Goal: Task Accomplishment & Management: Complete application form

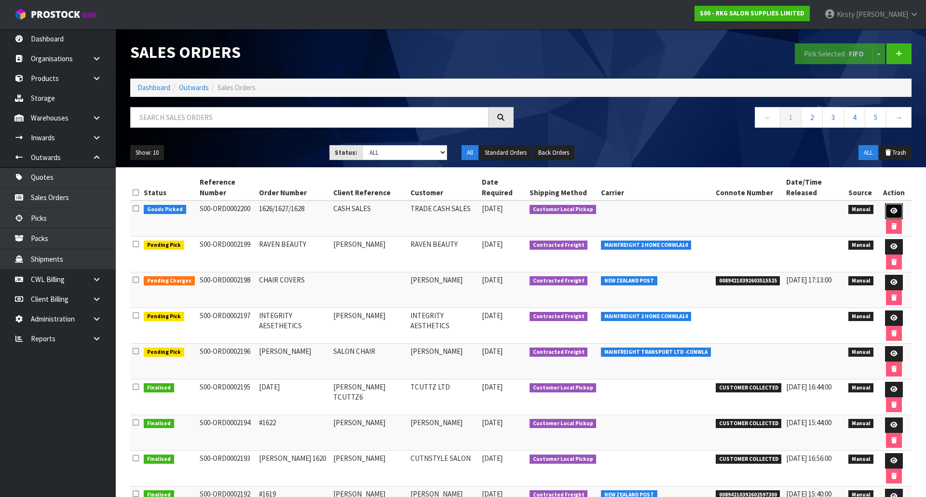
click at [891, 208] on icon at bounding box center [894, 211] width 7 height 6
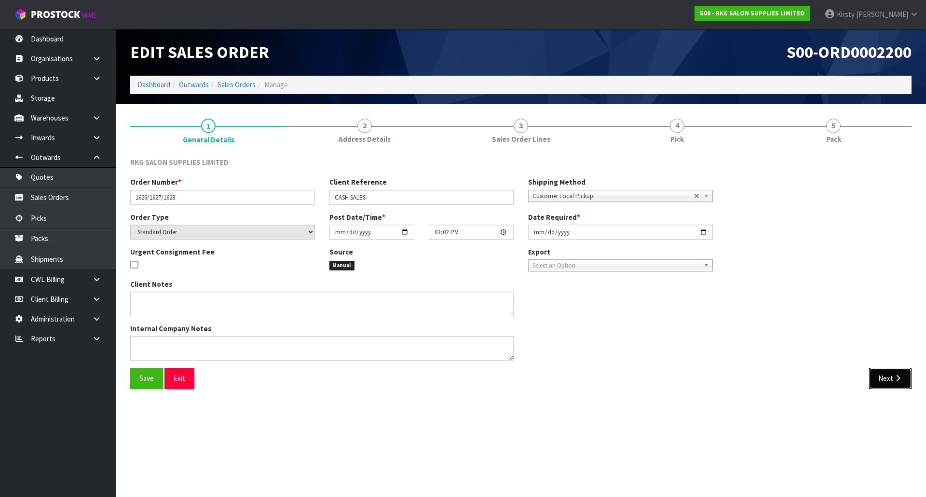
click at [885, 379] on button "Next" at bounding box center [890, 378] width 42 height 21
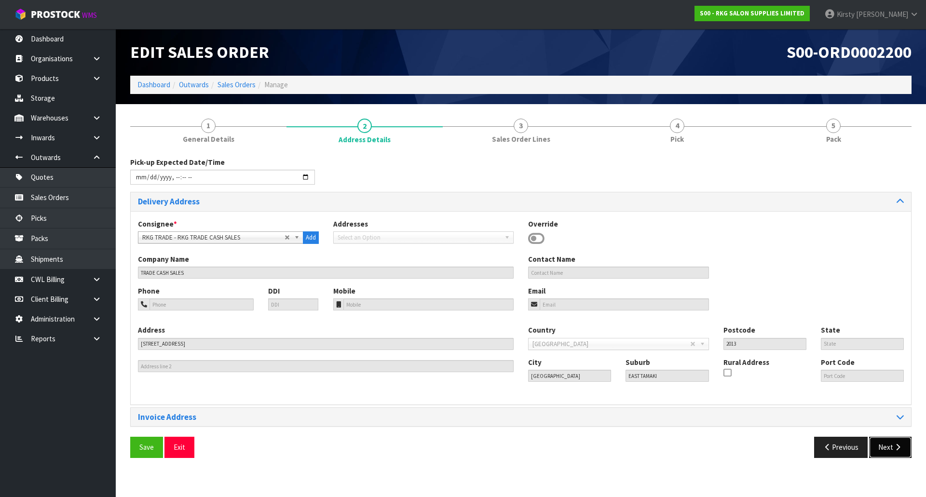
click at [887, 446] on button "Next" at bounding box center [890, 447] width 42 height 21
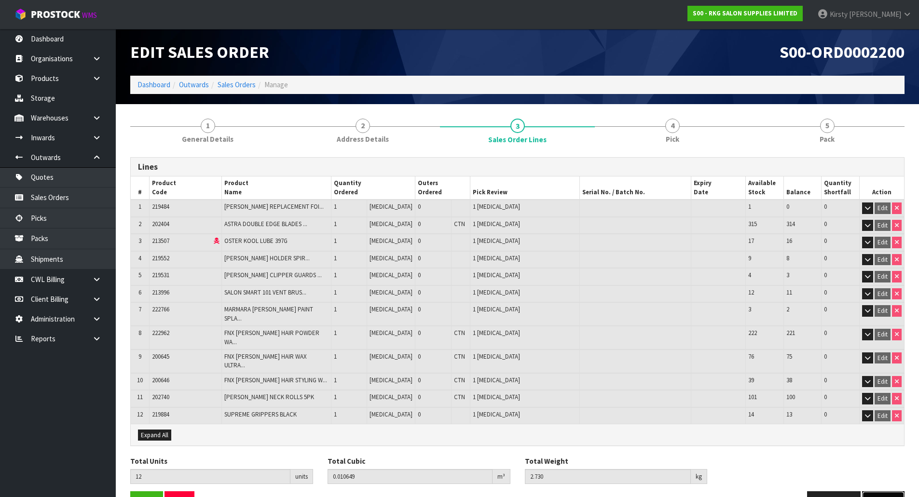
click at [886, 497] on icon "button" at bounding box center [890, 501] width 9 height 7
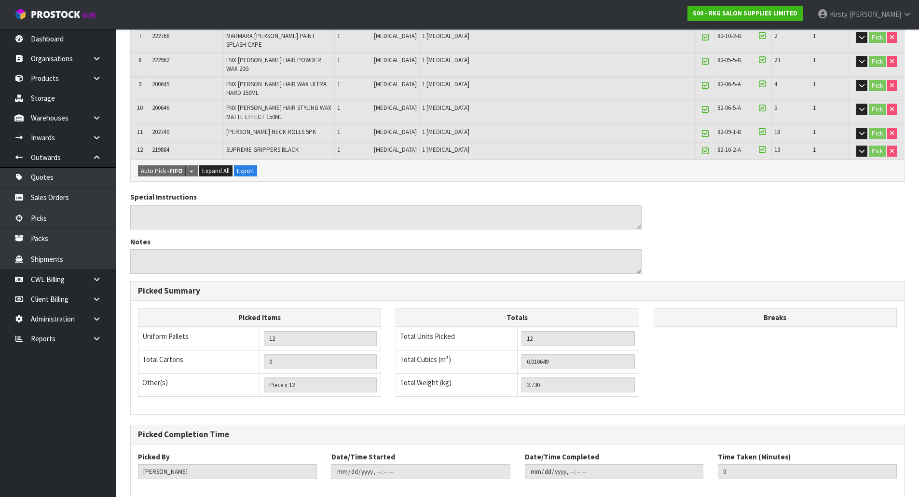
scroll to position [368, 0]
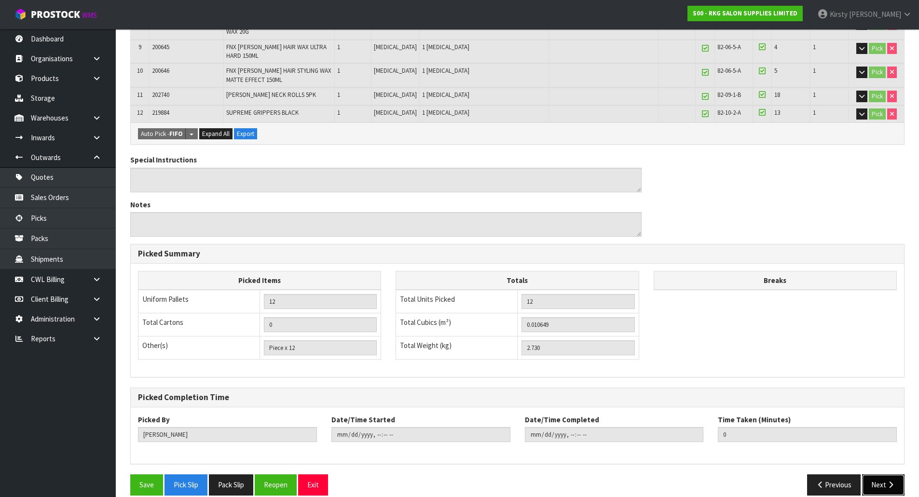
click at [874, 475] on button "Next" at bounding box center [883, 485] width 42 height 21
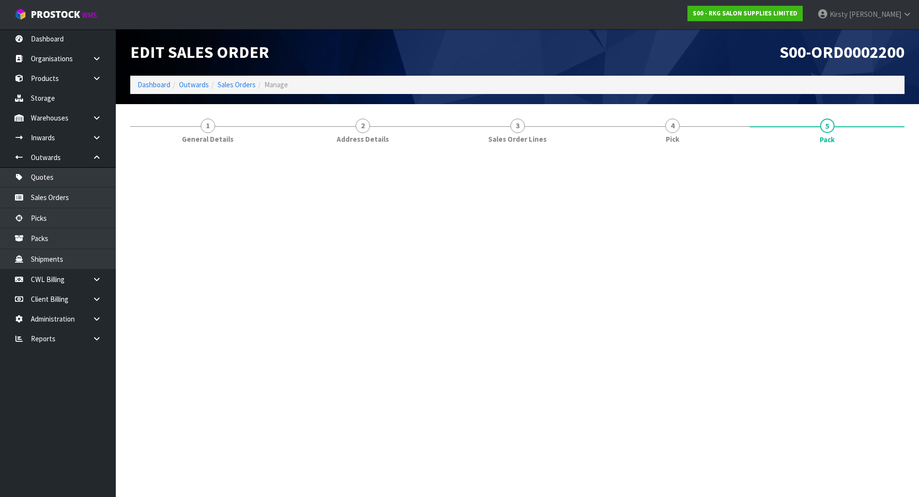
scroll to position [0, 0]
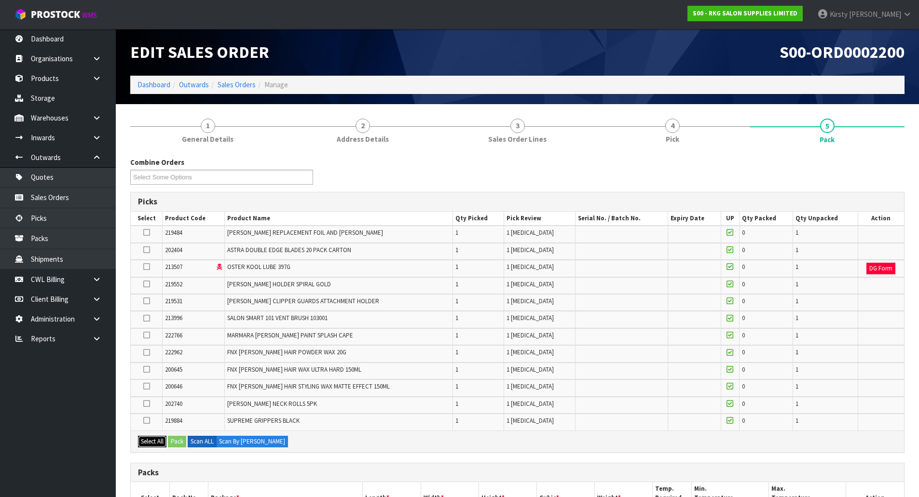
click at [148, 442] on button "Select All" at bounding box center [152, 442] width 28 height 12
click at [175, 442] on button "Pack" at bounding box center [177, 442] width 18 height 12
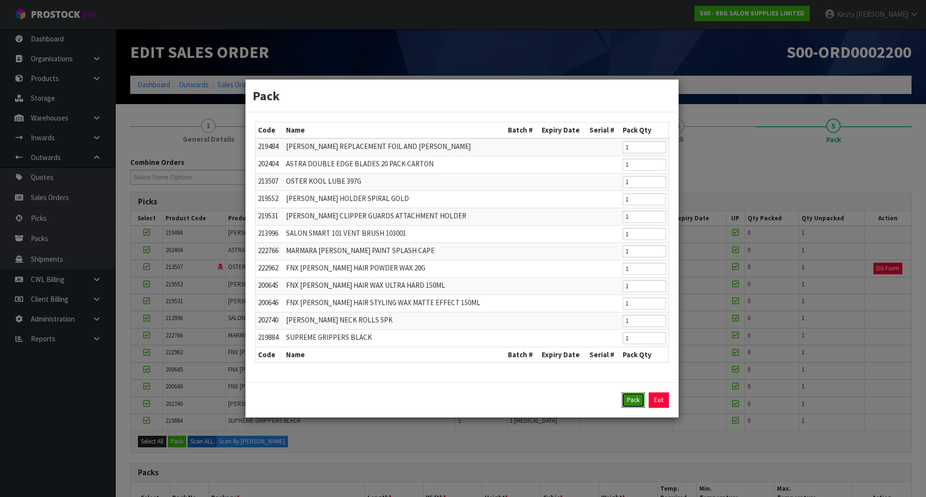
click at [634, 400] on button "Pack" at bounding box center [633, 400] width 23 height 15
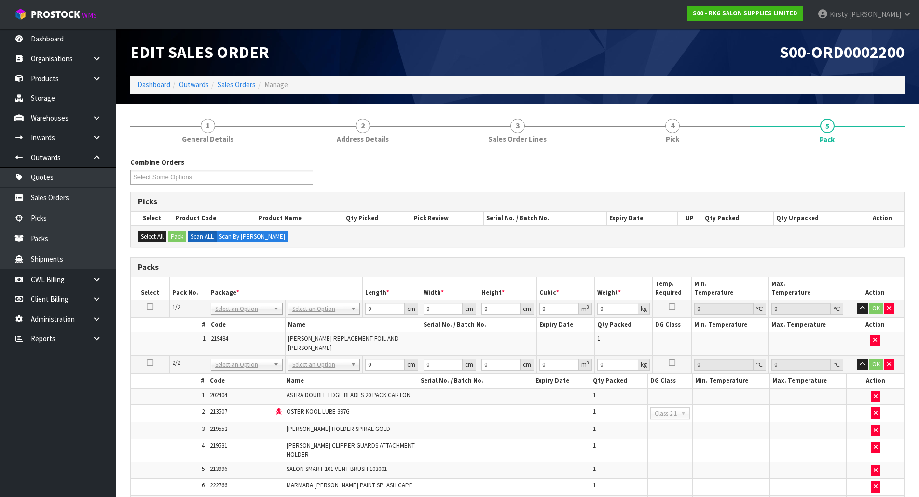
click at [149, 307] on icon at bounding box center [150, 307] width 7 height 0
click at [232, 338] on li "NONE" at bounding box center [246, 337] width 67 height 12
click at [558, 424] on td at bounding box center [561, 431] width 57 height 17
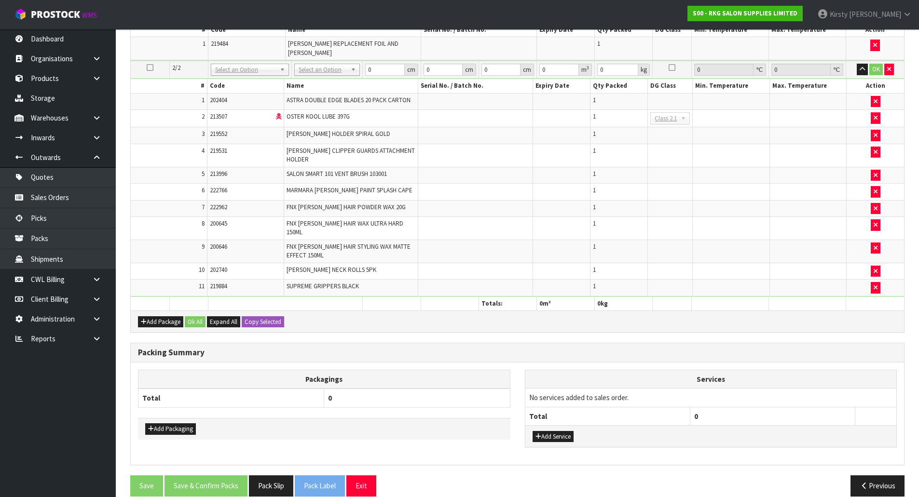
scroll to position [296, 0]
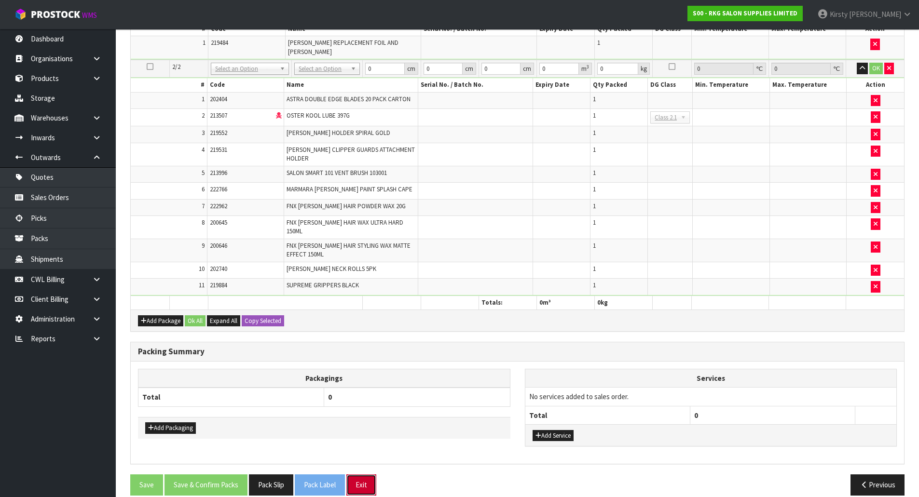
click at [367, 475] on button "Exit" at bounding box center [361, 485] width 30 height 21
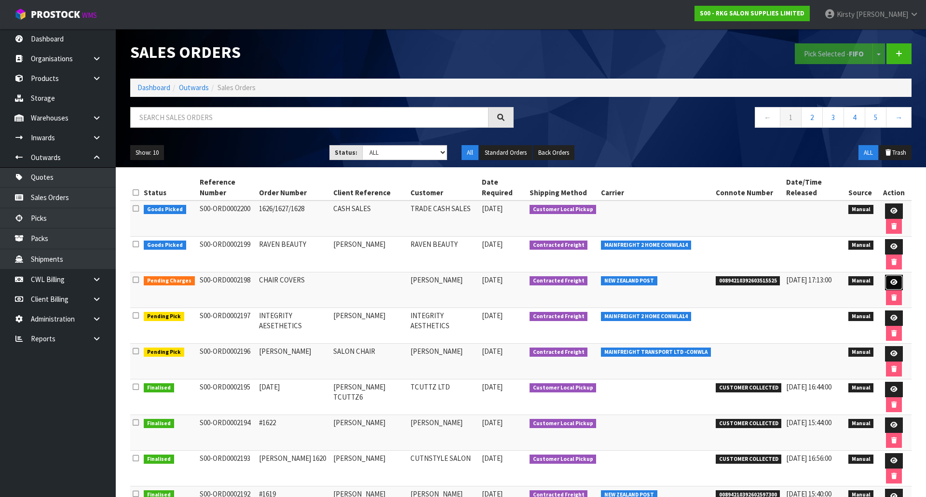
click at [885, 275] on link at bounding box center [894, 282] width 18 height 15
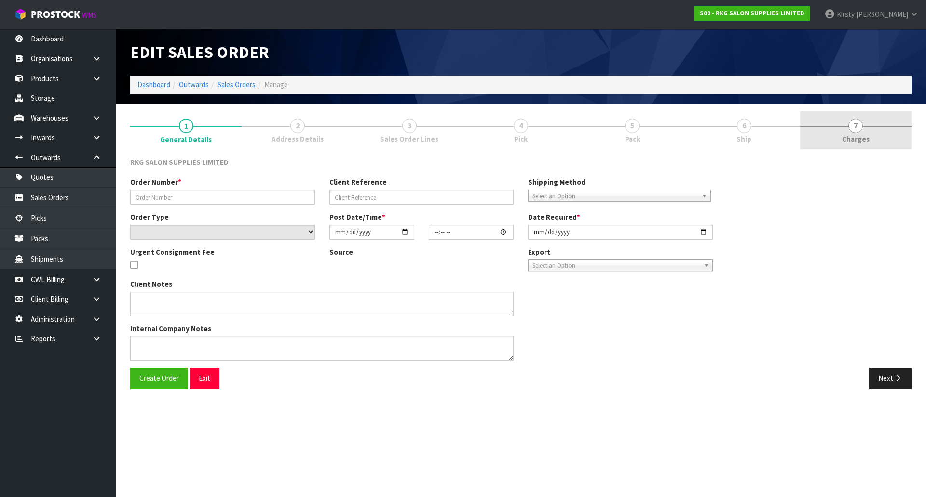
type input "CHAIR COVERS"
select select "number:0"
type input "[DATE]"
type input "14:19:00.000"
type input "[DATE]"
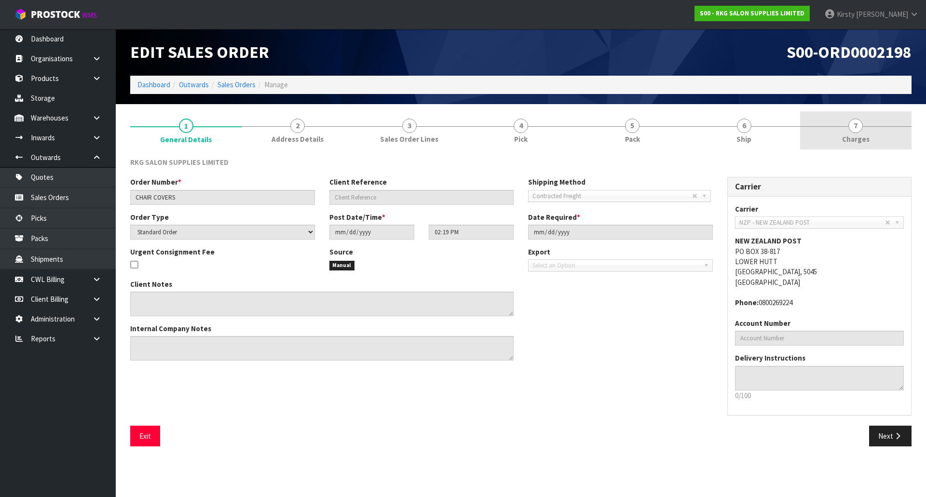
click at [856, 127] on span "7" at bounding box center [856, 126] width 14 height 14
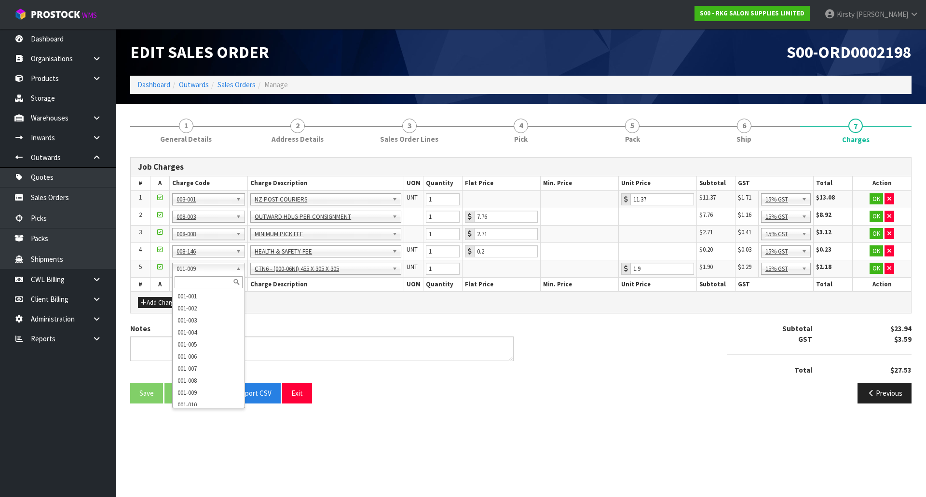
click at [384, 331] on div "Notes" at bounding box center [322, 342] width 384 height 37
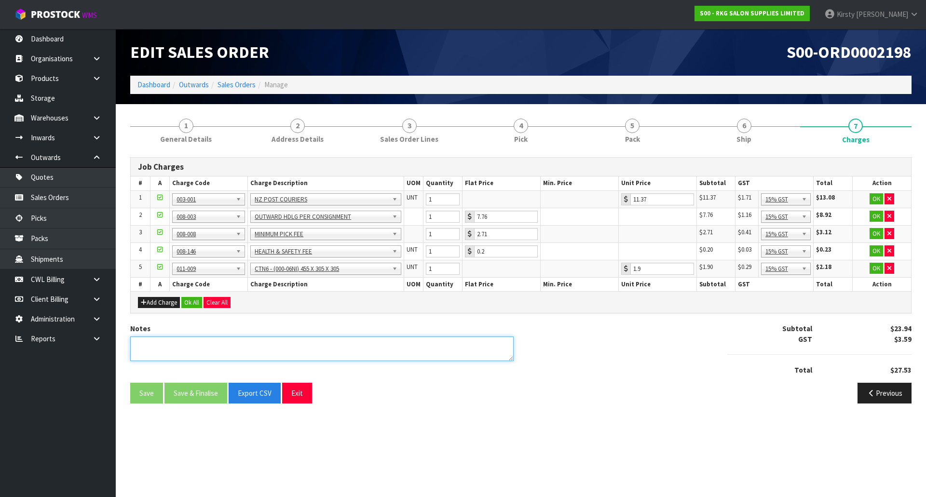
click at [157, 342] on textarea at bounding box center [322, 349] width 384 height 25
type textarea "PICKED BY [PERSON_NAME]"
click at [878, 202] on button "OK" at bounding box center [877, 199] width 14 height 12
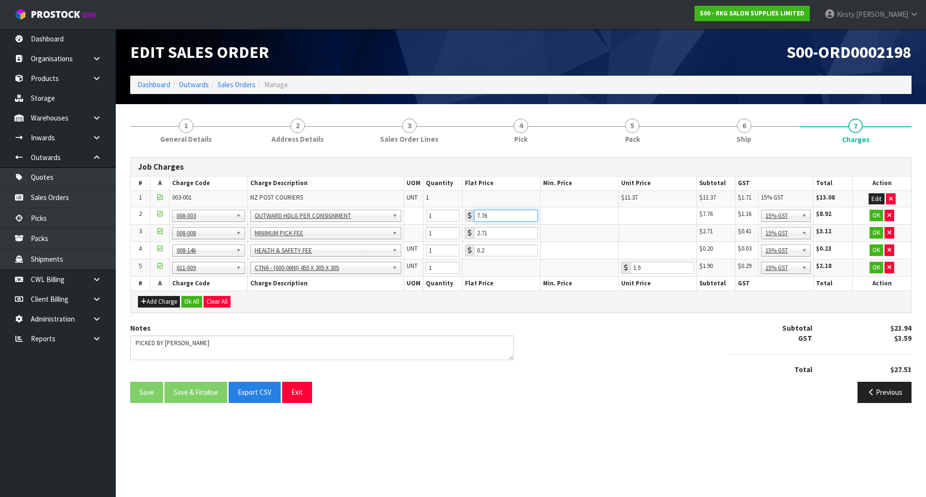
drag, startPoint x: 492, startPoint y: 218, endPoint x: 450, endPoint y: 217, distance: 42.0
click at [450, 217] on tr "2 001-001 001-002 001-003 001-004 001-005 001-006 001-007 001-008 001-009 001-0…" at bounding box center [521, 215] width 781 height 17
type input "3.5"
click at [879, 214] on button "OK" at bounding box center [877, 216] width 14 height 12
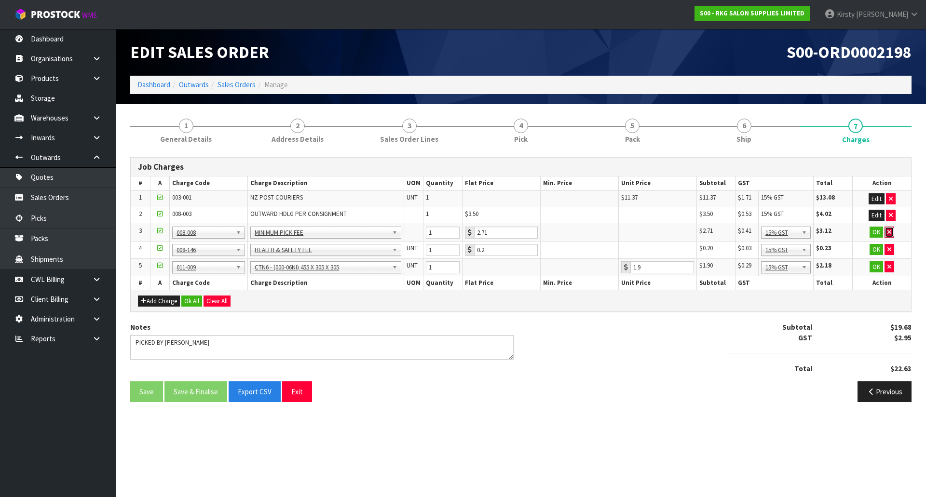
click at [890, 233] on icon "button" at bounding box center [890, 232] width 4 height 6
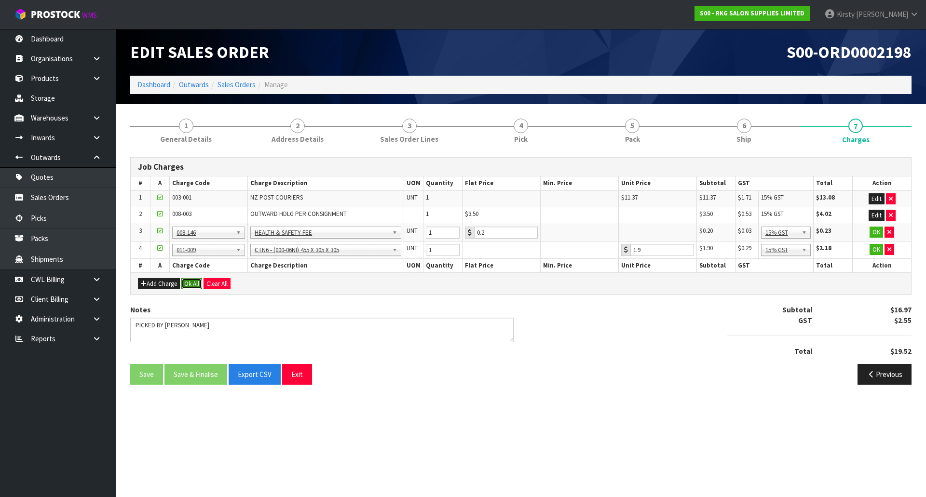
click at [196, 286] on button "Ok All" at bounding box center [191, 284] width 21 height 12
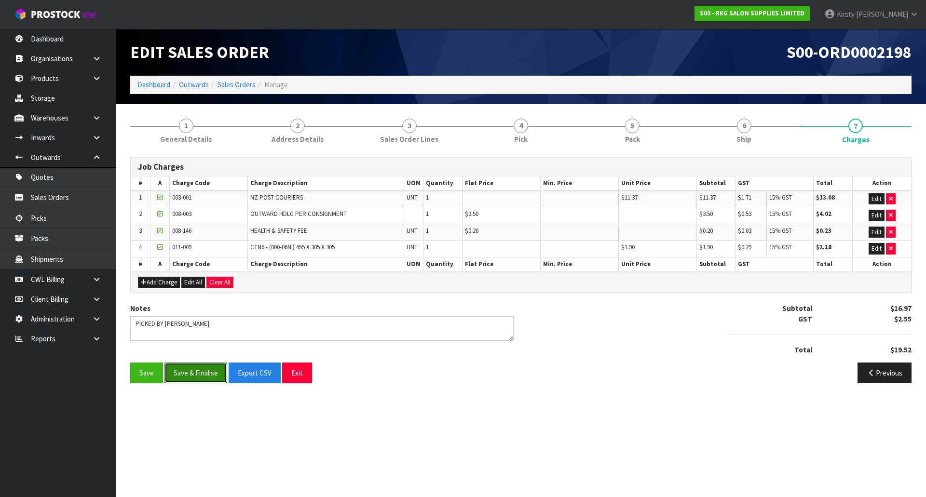
click at [182, 376] on button "Save & Finalise" at bounding box center [196, 373] width 63 height 21
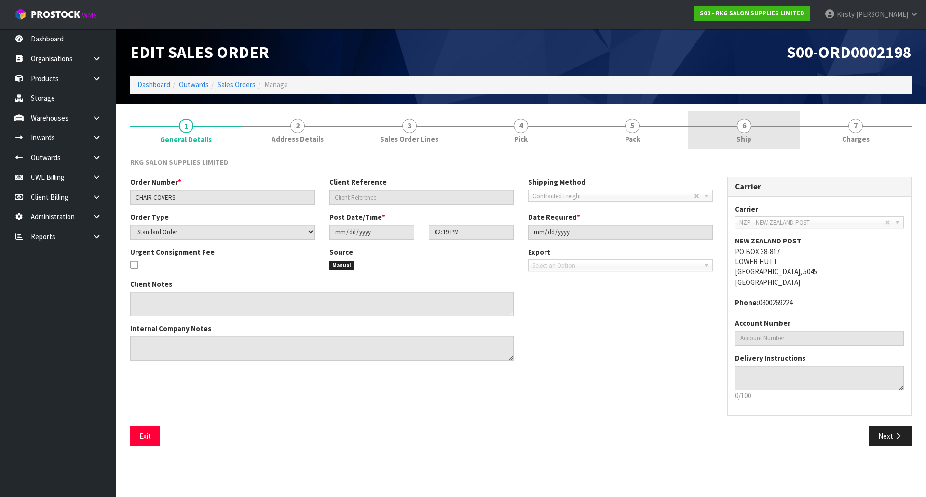
click at [747, 125] on span "6" at bounding box center [744, 126] width 14 height 14
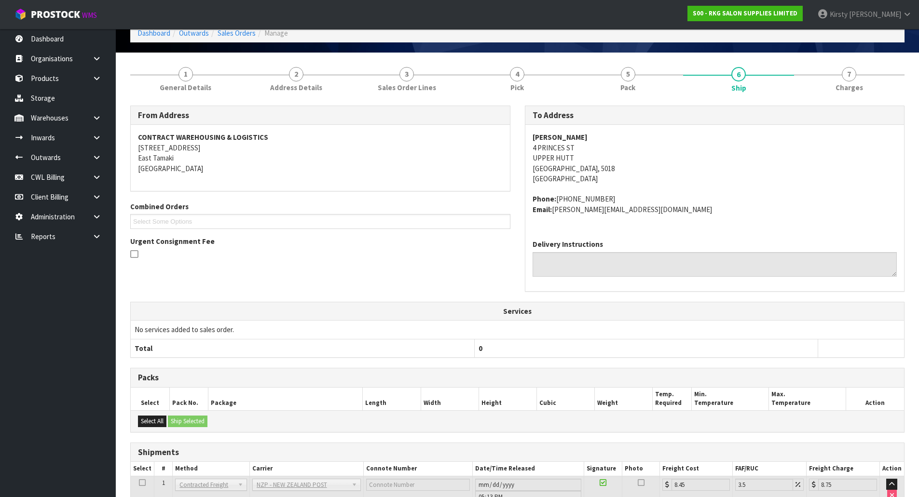
scroll to position [129, 0]
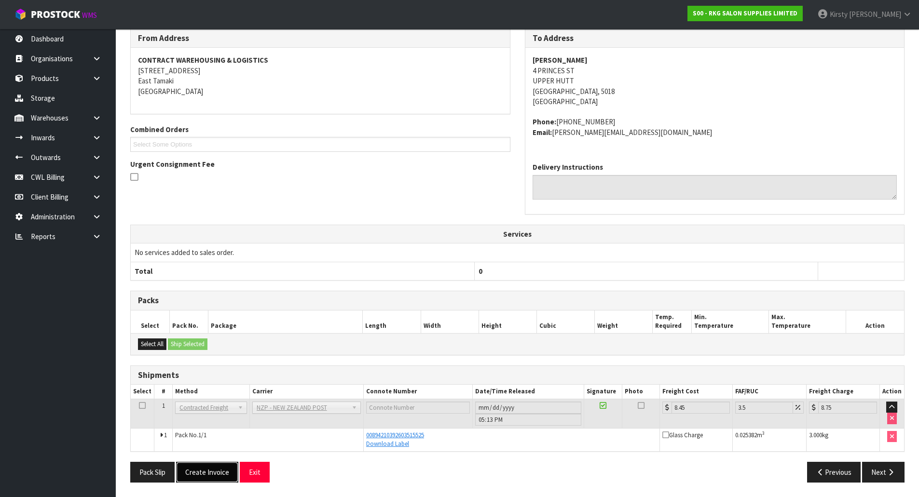
click at [199, 477] on button "Create Invoice" at bounding box center [207, 472] width 62 height 21
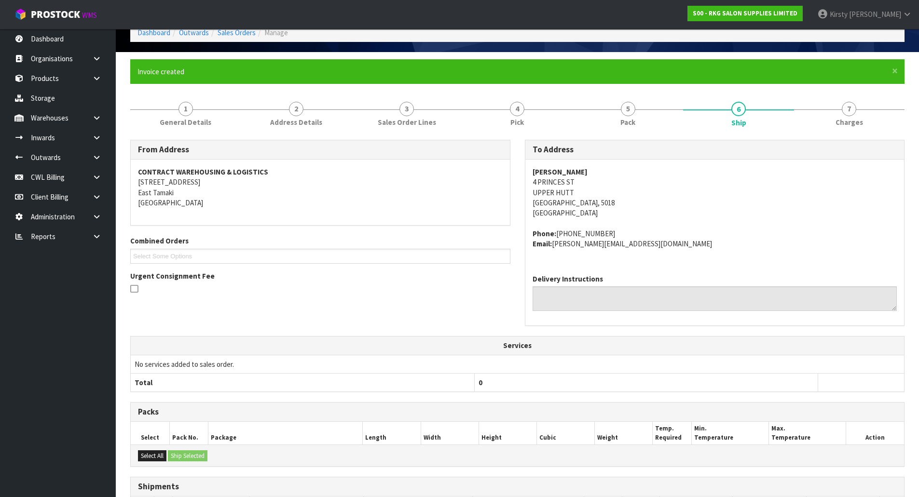
scroll to position [164, 0]
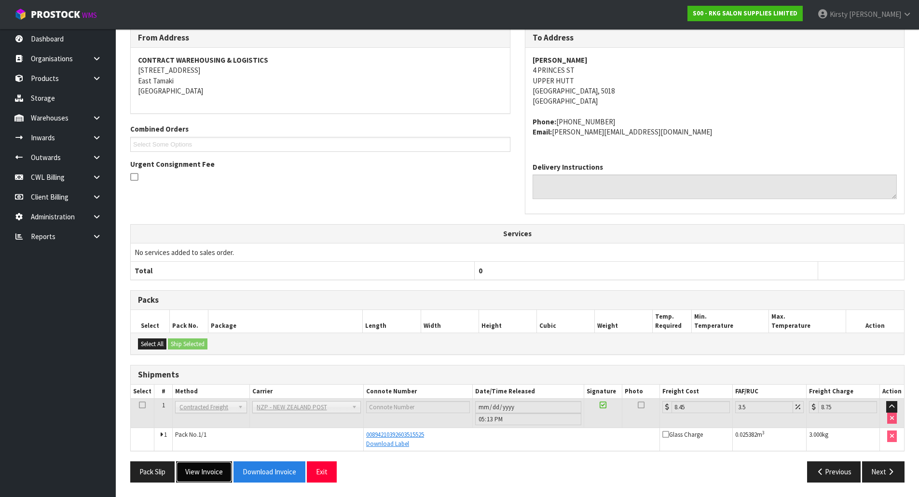
click at [201, 474] on button "View Invoice" at bounding box center [204, 472] width 56 height 21
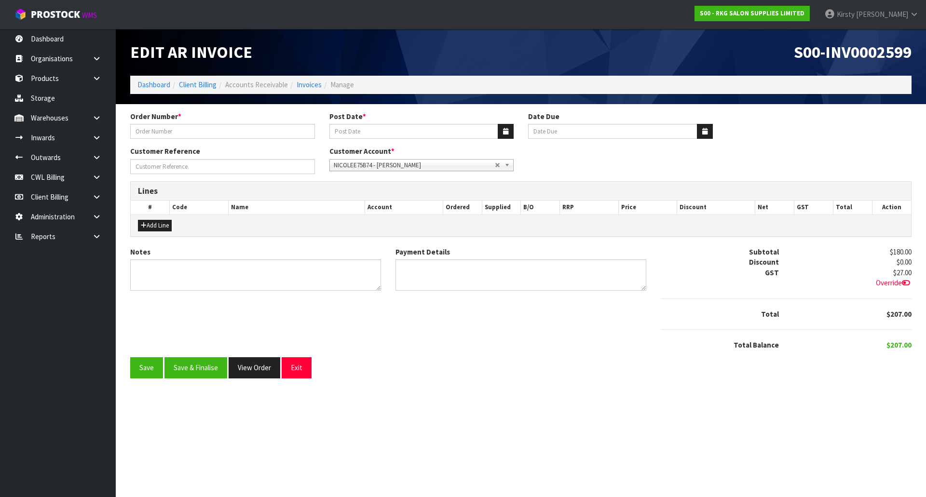
type input "CHAIR COVERS"
type input "[DATE]"
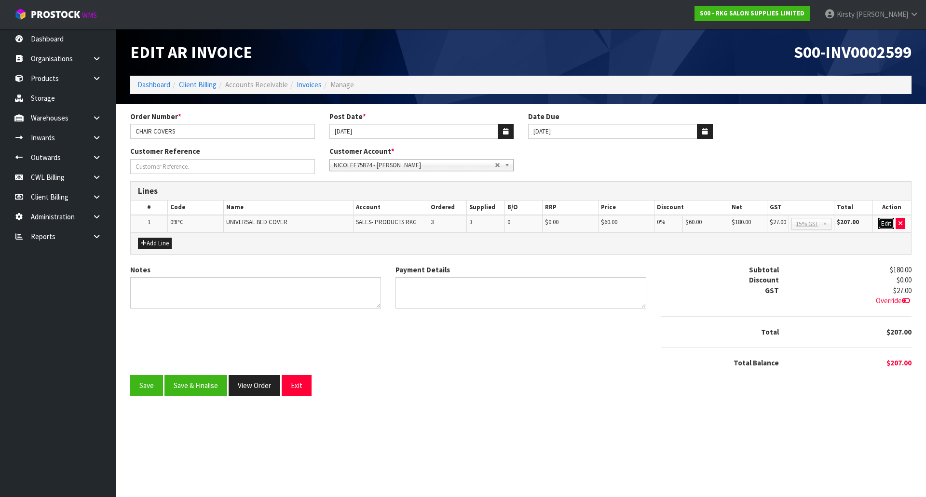
click at [890, 221] on button "Edit" at bounding box center [887, 224] width 16 height 12
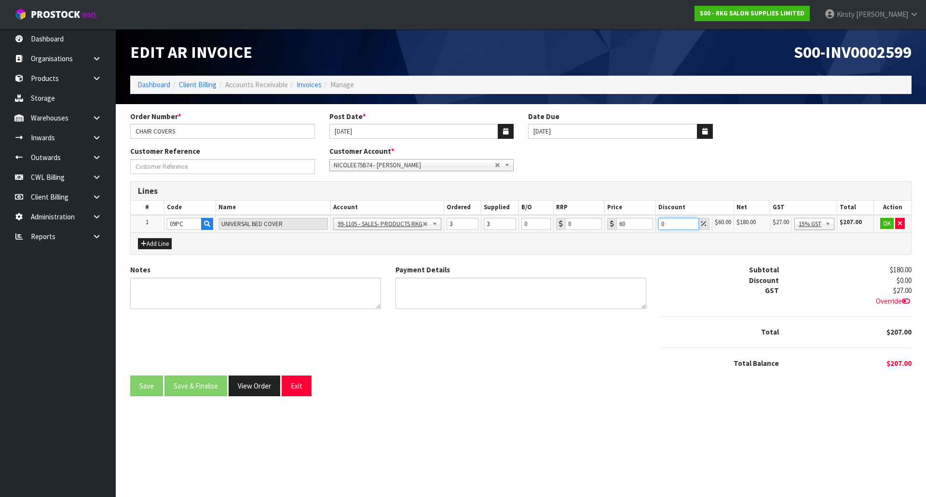
drag, startPoint x: 677, startPoint y: 224, endPoint x: 653, endPoint y: 225, distance: 24.6
click at [653, 225] on tr "1 09PC UNIVERSAL BED COVER 99-1100 - SALES -ADMIN 99-1105 - SALES- PRODUCTS RKG…" at bounding box center [521, 224] width 781 height 18
type input "100"
click at [884, 222] on button "OK" at bounding box center [888, 224] width 14 height 12
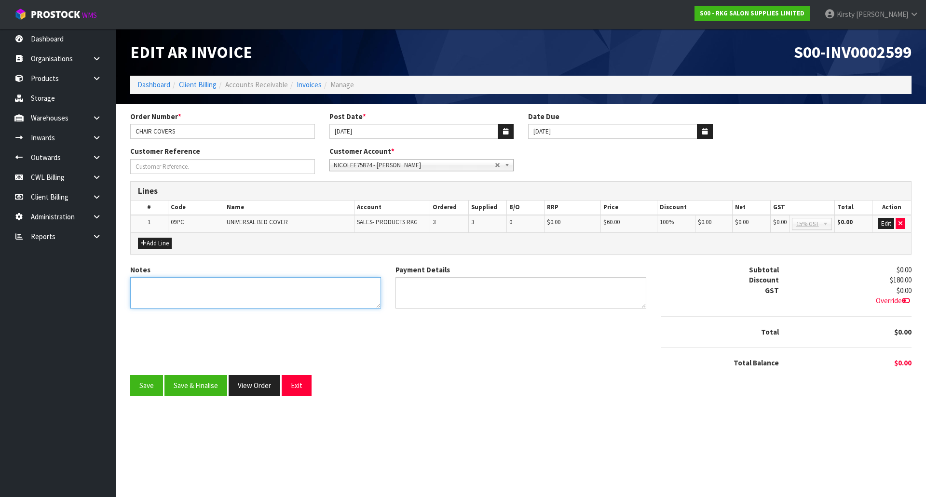
click at [162, 290] on textarea "Notes" at bounding box center [255, 292] width 251 height 31
type textarea "SAMPLES"
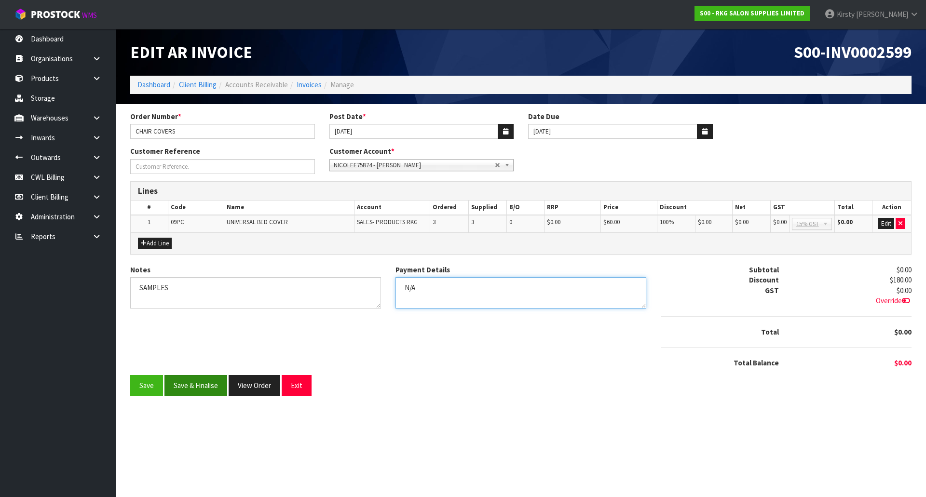
type textarea "N/A"
click at [189, 384] on button "Save & Finalise" at bounding box center [196, 385] width 63 height 21
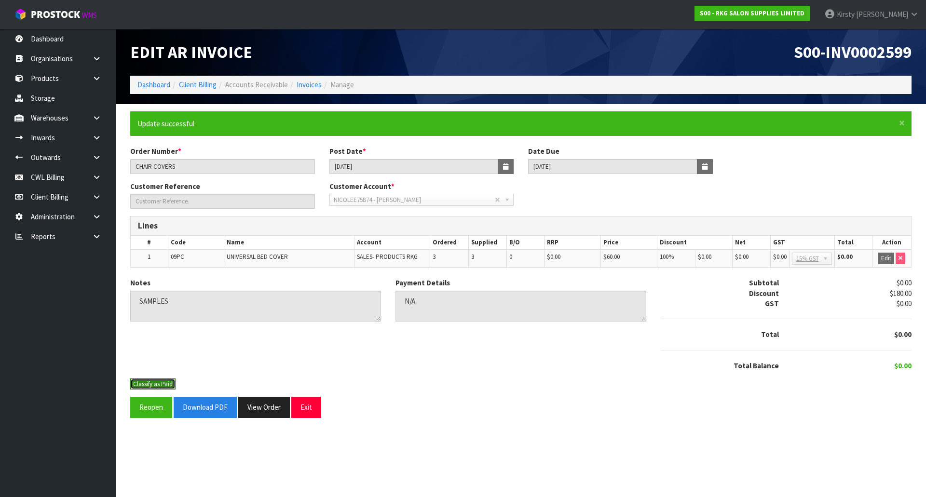
click at [160, 384] on button "Classify as Paid" at bounding box center [152, 385] width 45 height 12
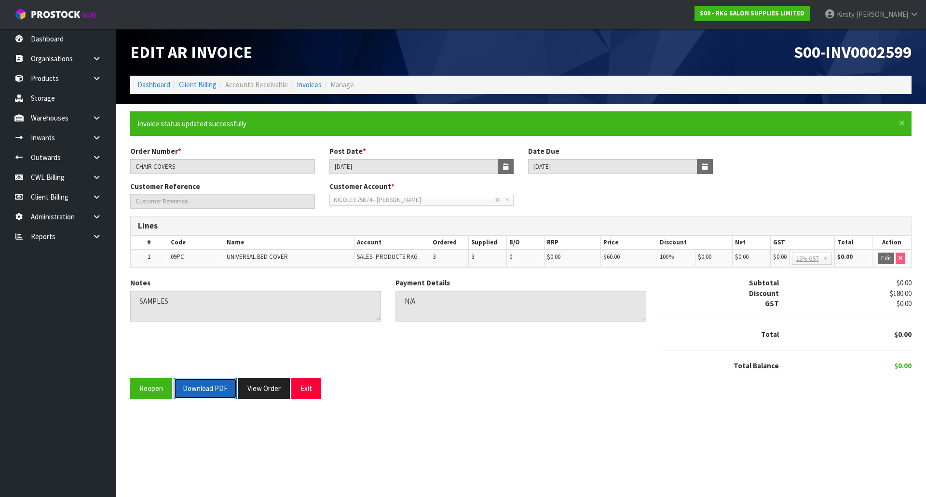
click at [198, 394] on button "Download PDF" at bounding box center [205, 388] width 63 height 21
click at [311, 388] on button "Exit" at bounding box center [306, 388] width 30 height 21
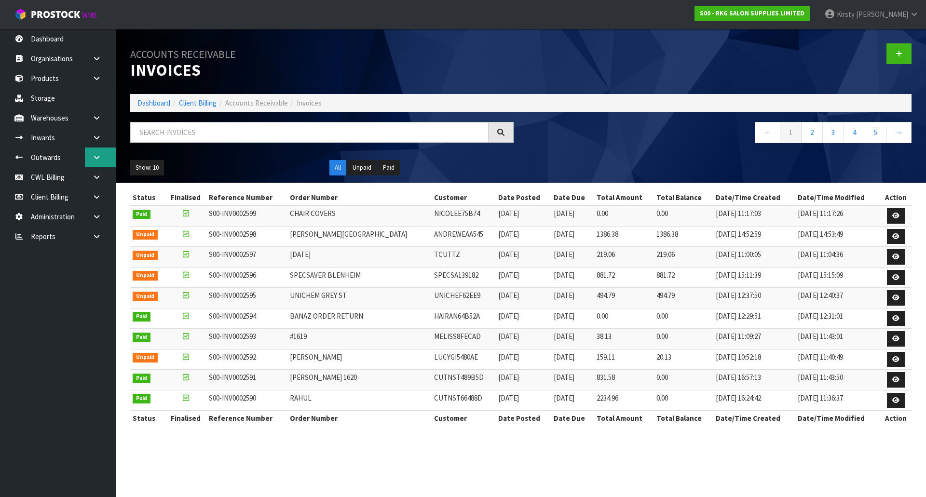
click at [100, 159] on icon at bounding box center [96, 157] width 9 height 7
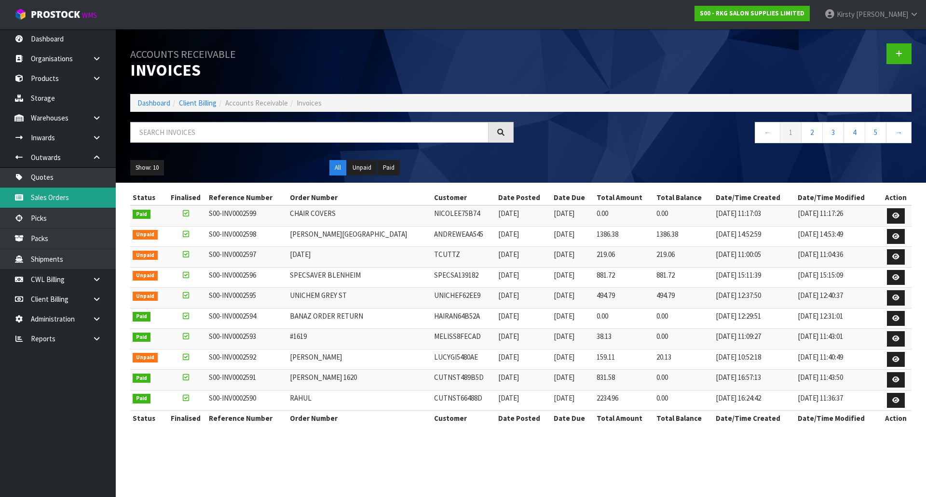
click at [47, 195] on link "Sales Orders" at bounding box center [58, 198] width 116 height 20
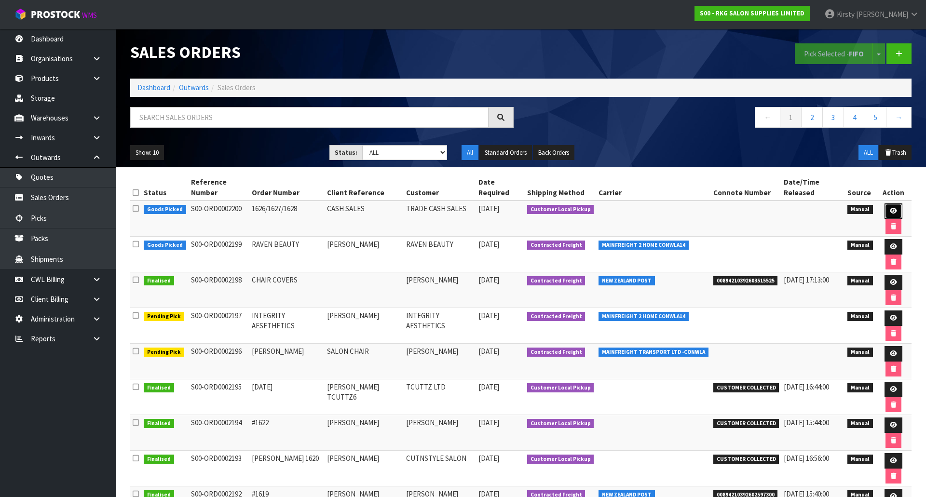
click at [886, 204] on link at bounding box center [894, 211] width 18 height 15
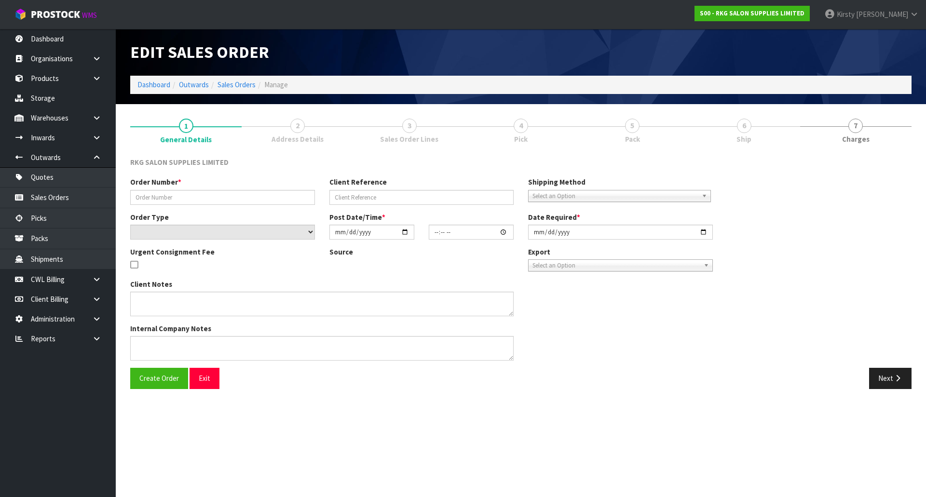
type input "1626/1627/1628"
type input "CASH SALES"
select select "number:0"
type input "[DATE]"
type input "15:02:00.000"
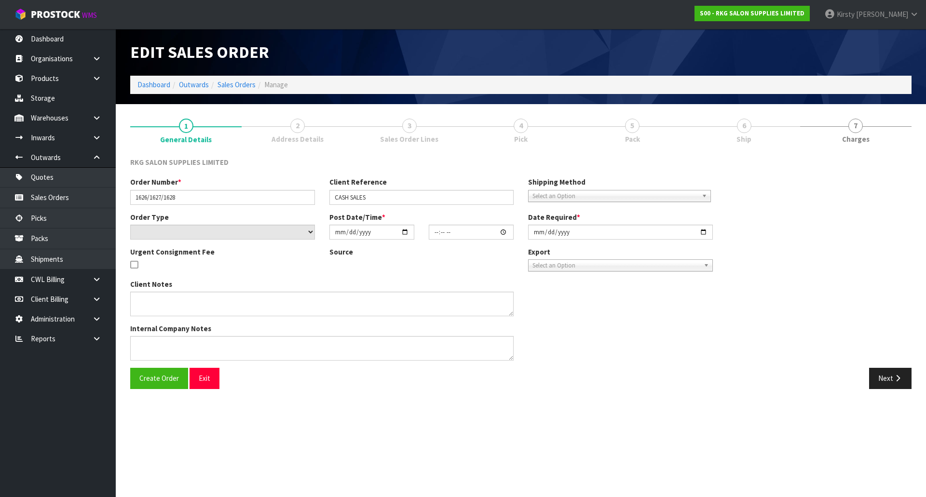
type input "[DATE]"
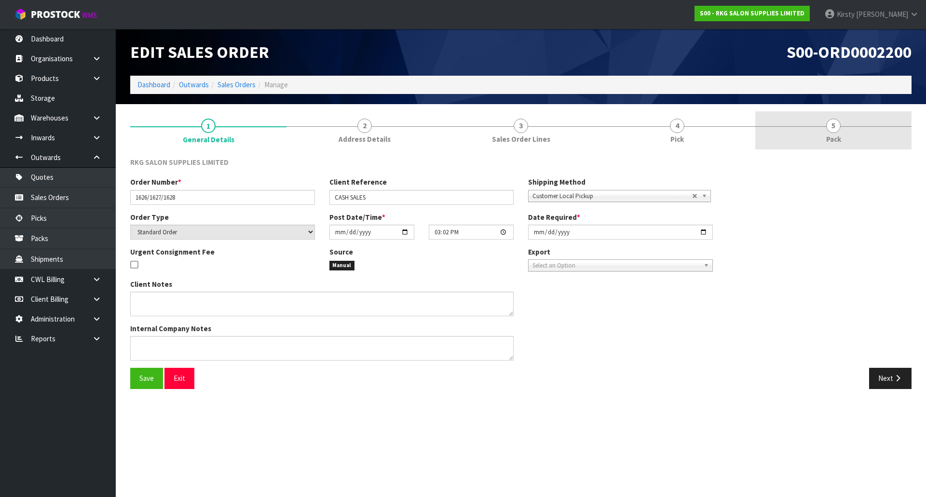
click at [832, 131] on span "5" at bounding box center [834, 126] width 14 height 14
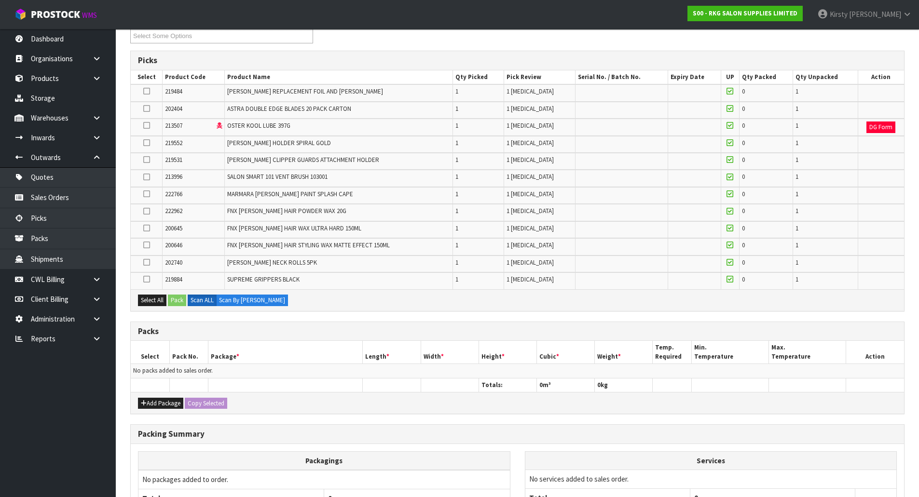
scroll to position [145, 0]
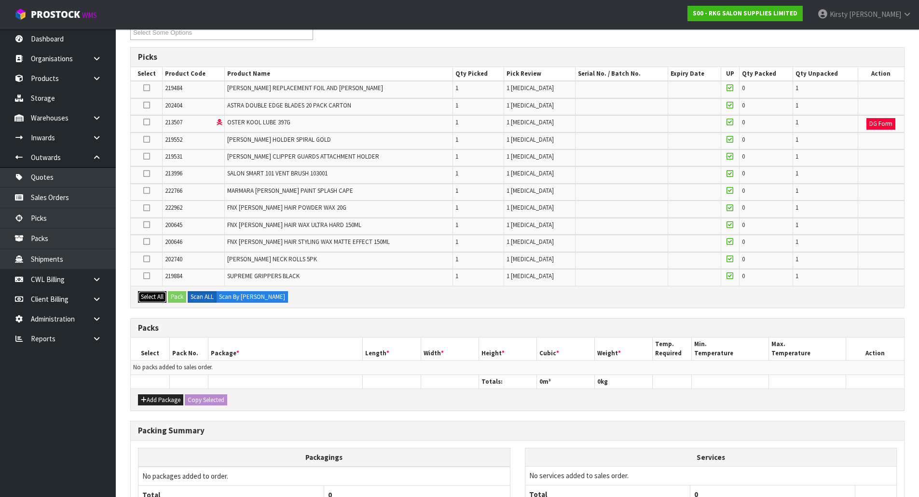
click at [152, 298] on button "Select All" at bounding box center [152, 297] width 28 height 12
click at [182, 296] on button "Pack" at bounding box center [177, 297] width 18 height 12
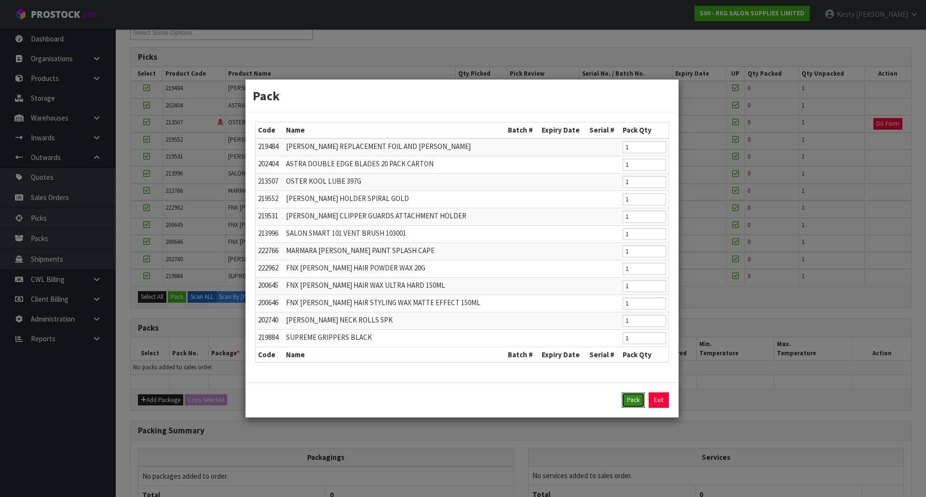
click at [632, 405] on button "Pack" at bounding box center [633, 400] width 23 height 15
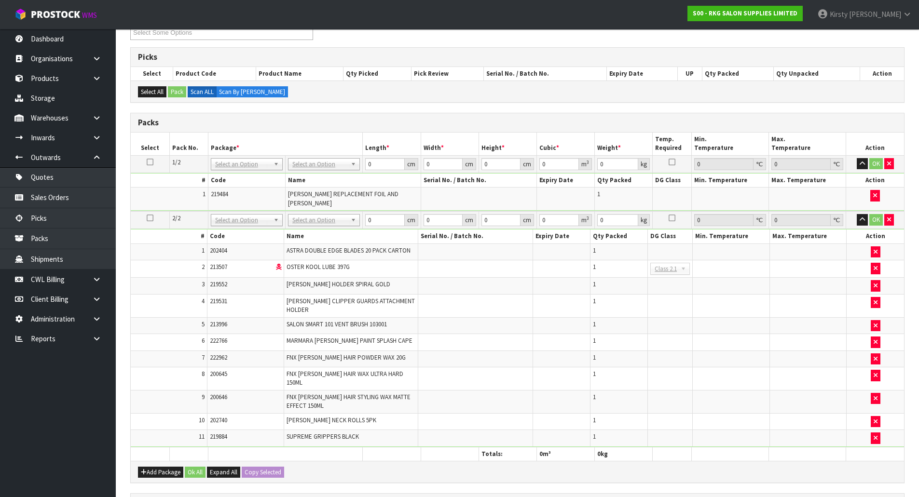
click at [150, 162] on icon at bounding box center [150, 162] width 7 height 0
click at [154, 467] on button "Add Package" at bounding box center [160, 473] width 45 height 12
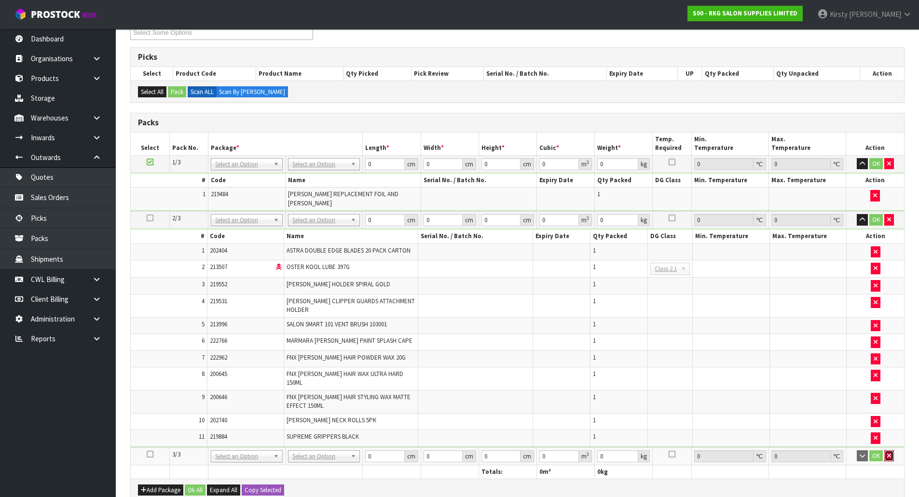
click at [892, 451] on button "button" at bounding box center [889, 457] width 10 height 12
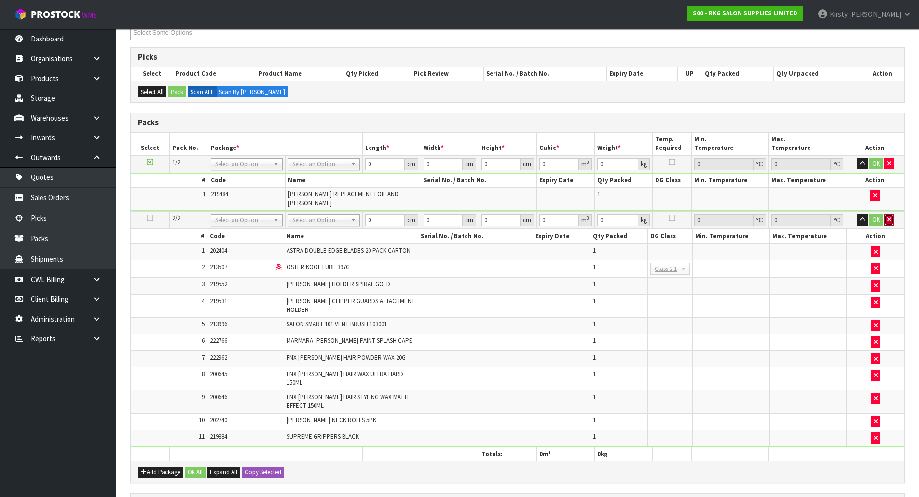
click at [890, 217] on icon "button" at bounding box center [889, 220] width 4 height 6
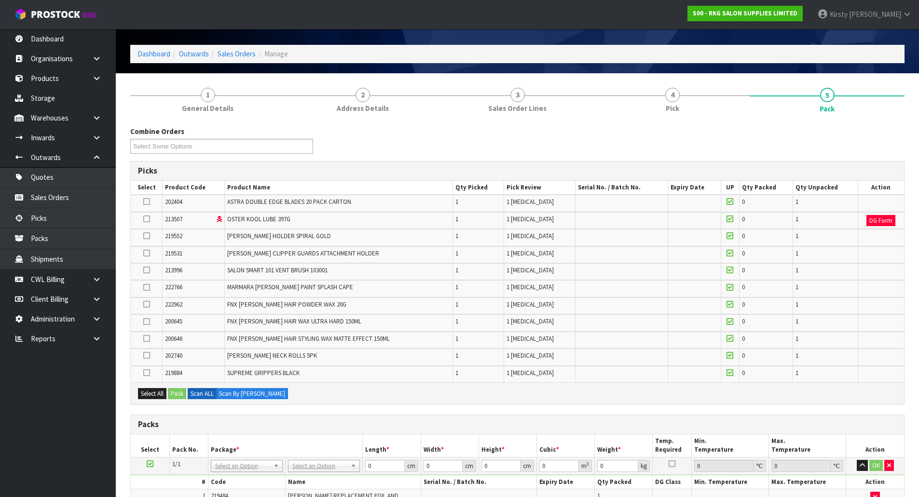
scroll to position [0, 0]
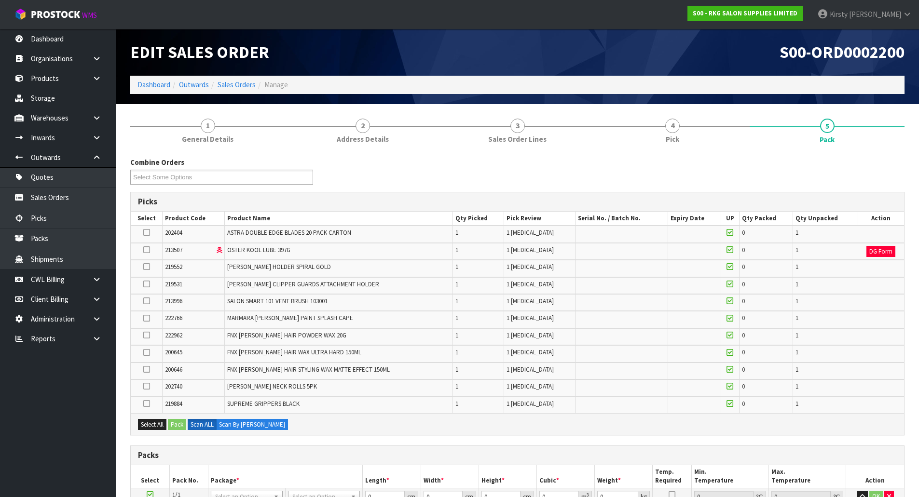
click at [727, 251] on icon at bounding box center [730, 250] width 7 height 8
click at [727, 250] on icon at bounding box center [730, 250] width 7 height 8
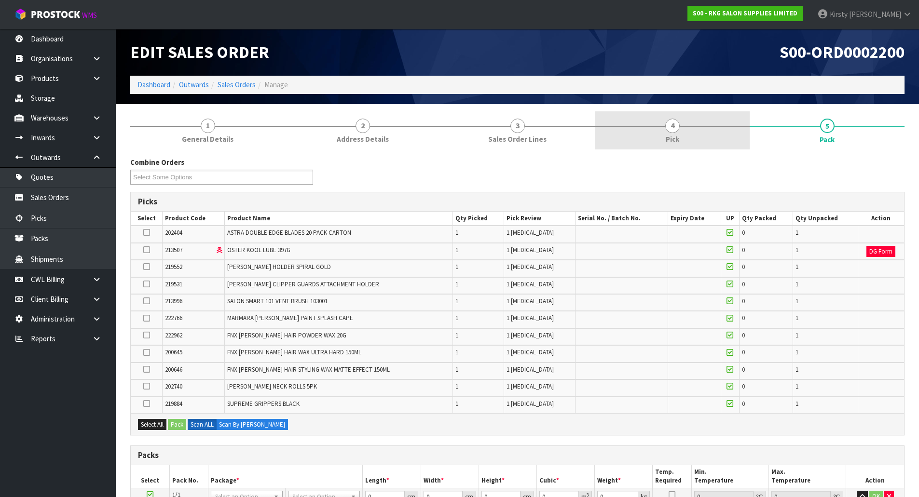
click at [671, 134] on link "4 Pick" at bounding box center [672, 130] width 155 height 38
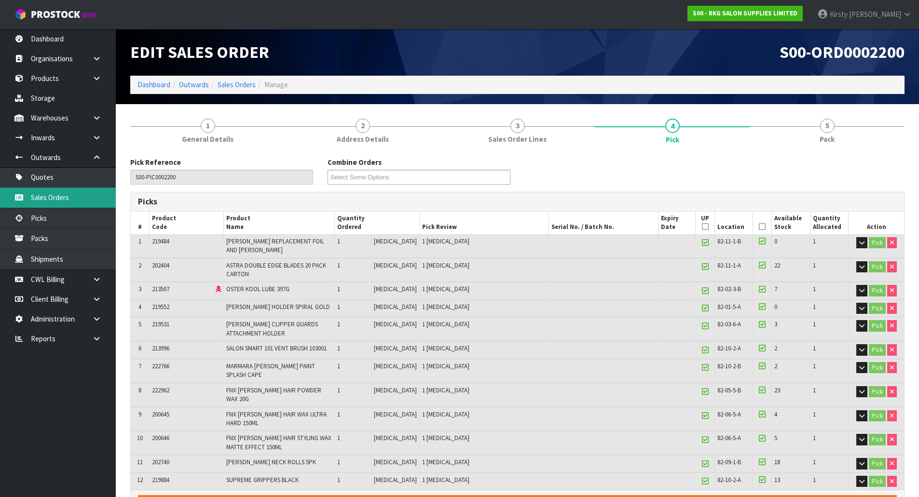
click at [53, 197] on link "Sales Orders" at bounding box center [58, 198] width 116 height 20
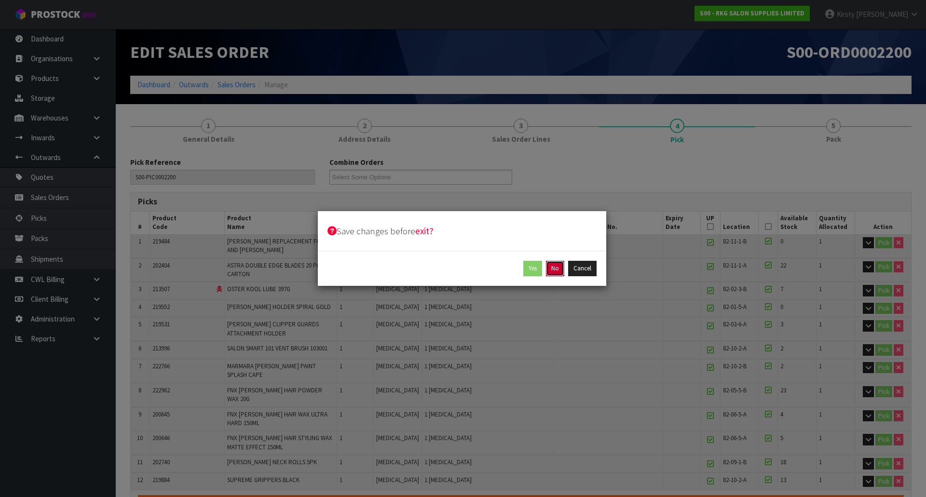
click at [558, 263] on button "No" at bounding box center [555, 268] width 18 height 15
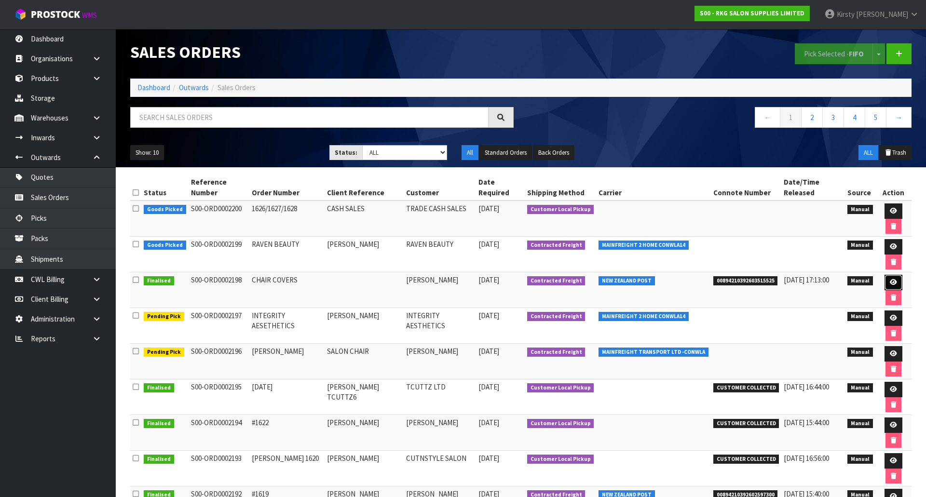
click at [890, 279] on icon at bounding box center [893, 282] width 7 height 6
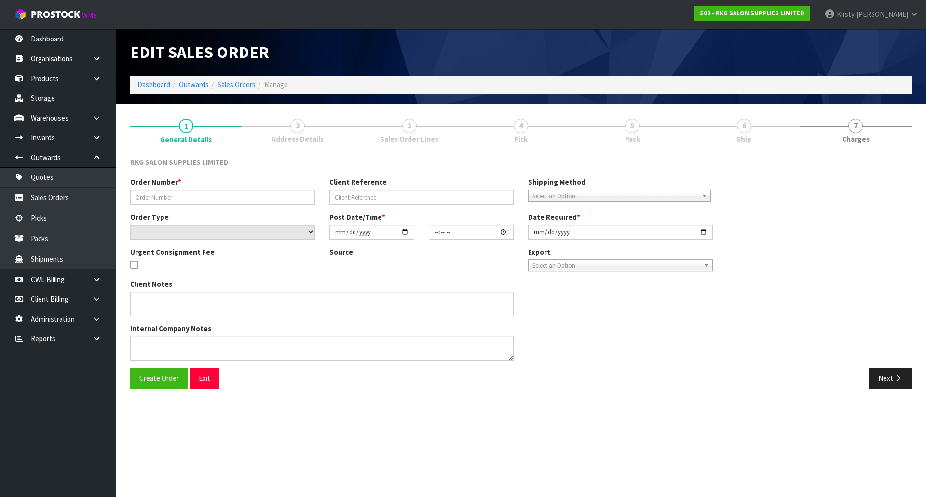
type input "CHAIR COVERS"
select select "number:0"
type input "[DATE]"
type input "14:19:00.000"
type input "[DATE]"
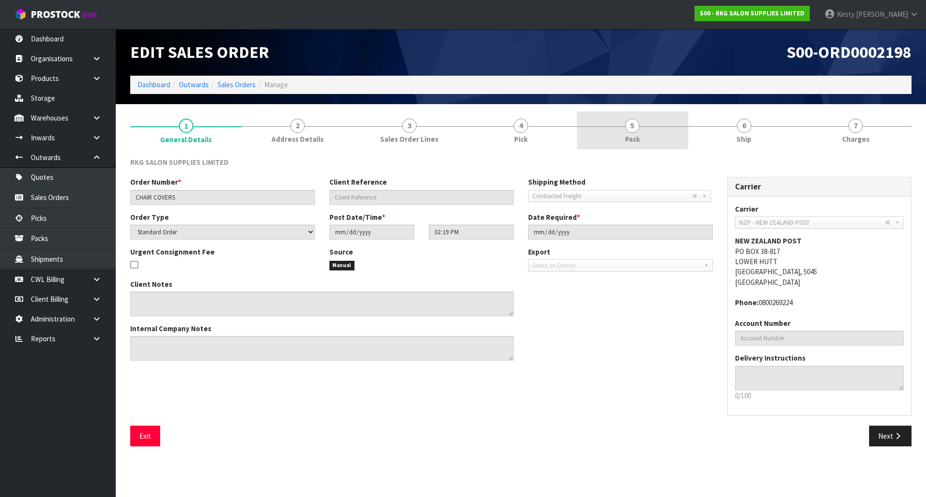
click at [639, 130] on link "5 Pack" at bounding box center [632, 130] width 111 height 38
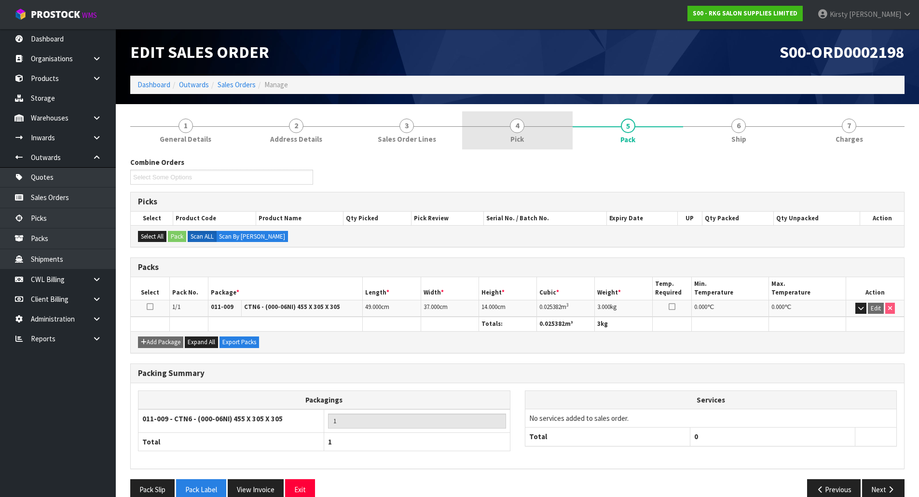
click at [518, 128] on span "4" at bounding box center [517, 126] width 14 height 14
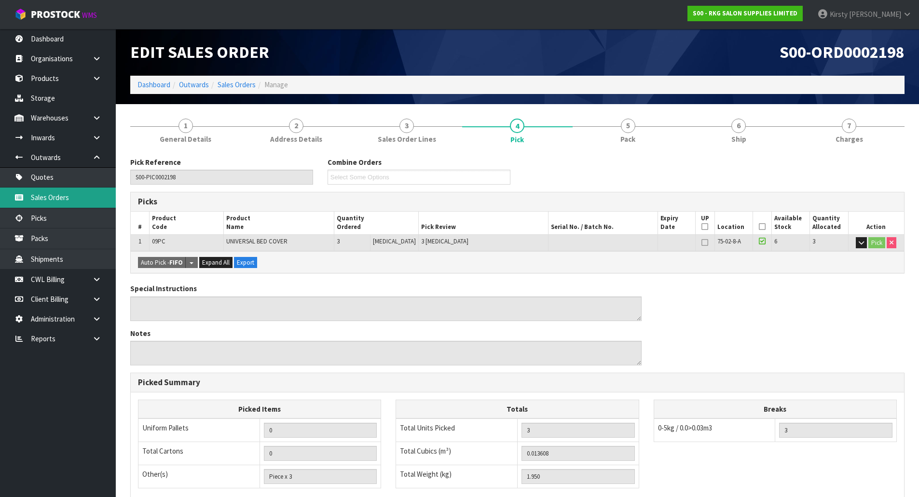
click at [43, 193] on link "Sales Orders" at bounding box center [58, 198] width 116 height 20
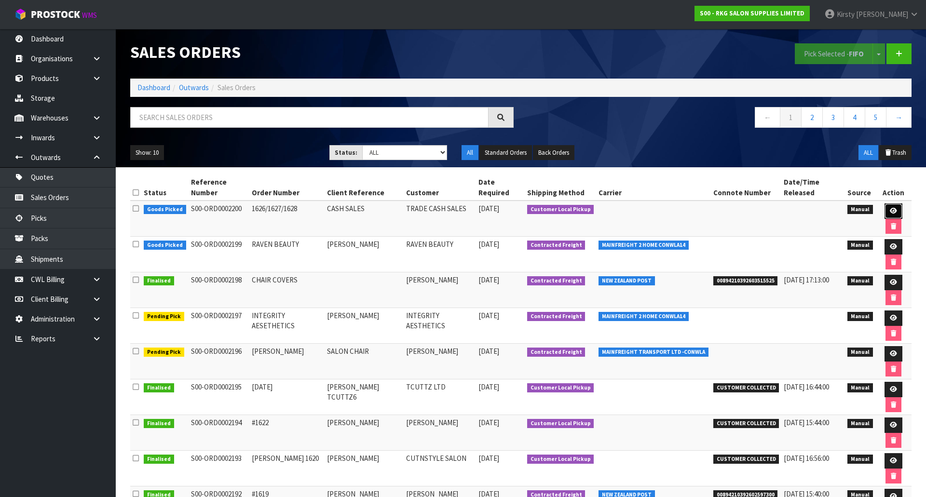
click at [890, 208] on icon at bounding box center [893, 211] width 7 height 6
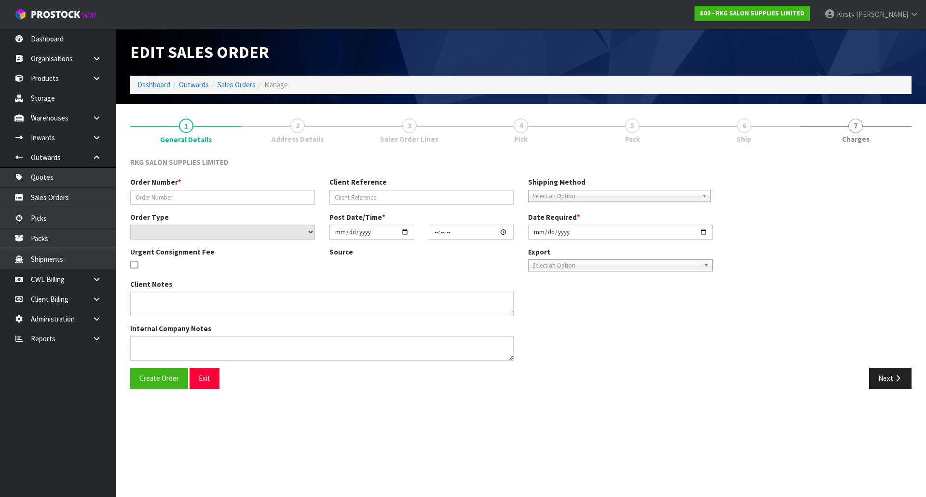
type input "1626/1627/1628"
type input "CASH SALES"
select select "number:0"
type input "[DATE]"
type input "15:02:00.000"
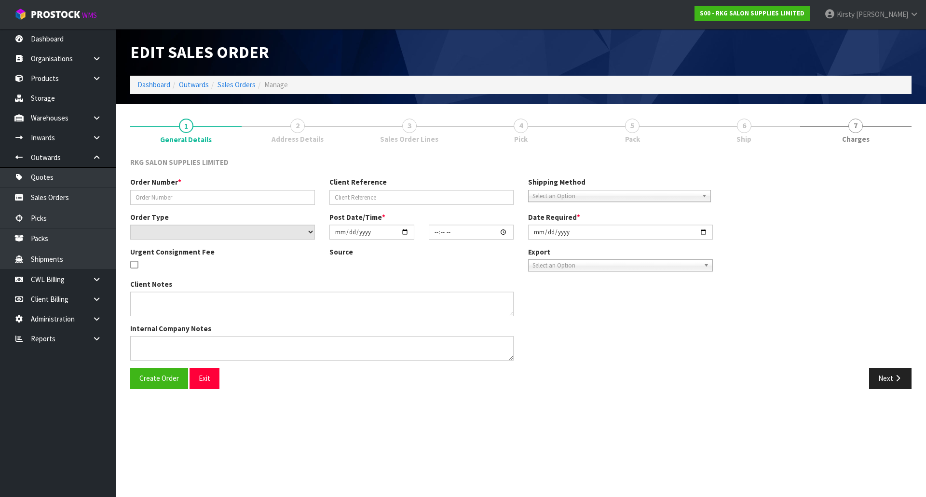
type input "[DATE]"
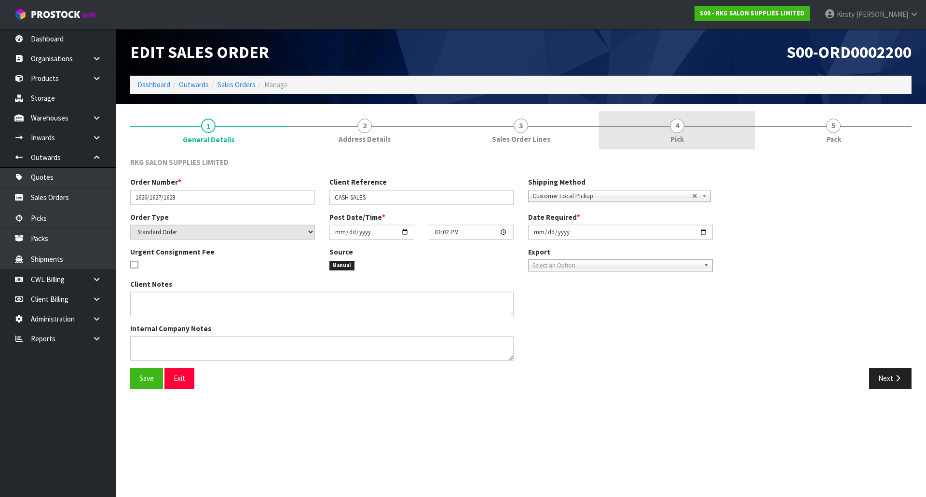
click at [681, 129] on span "4" at bounding box center [677, 126] width 14 height 14
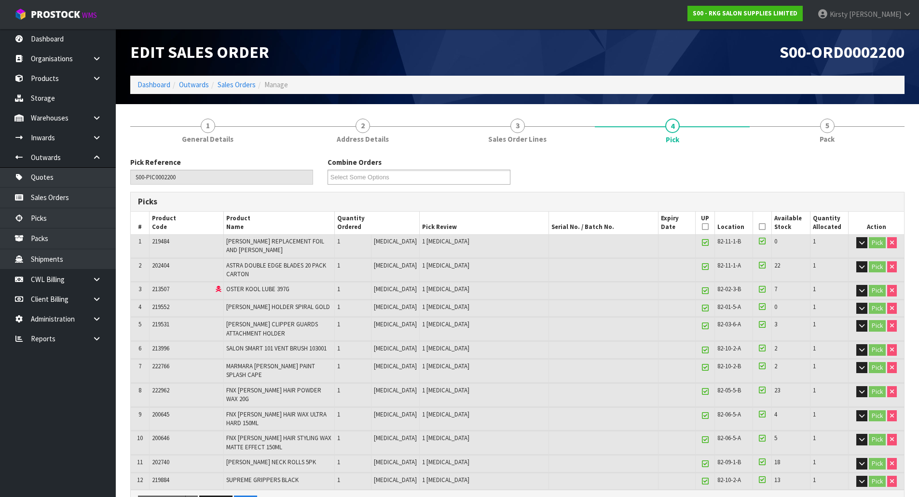
click at [702, 227] on icon at bounding box center [705, 227] width 7 height 0
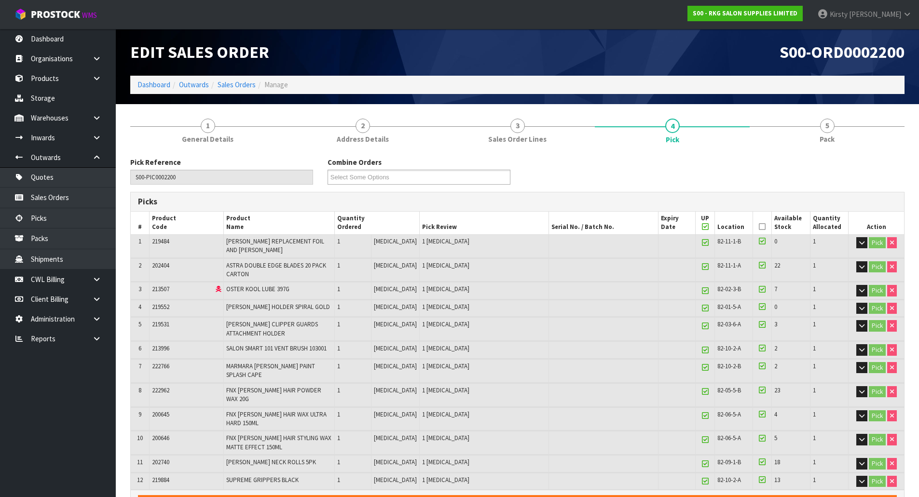
click at [702, 227] on icon at bounding box center [705, 227] width 7 height 0
type input "0"
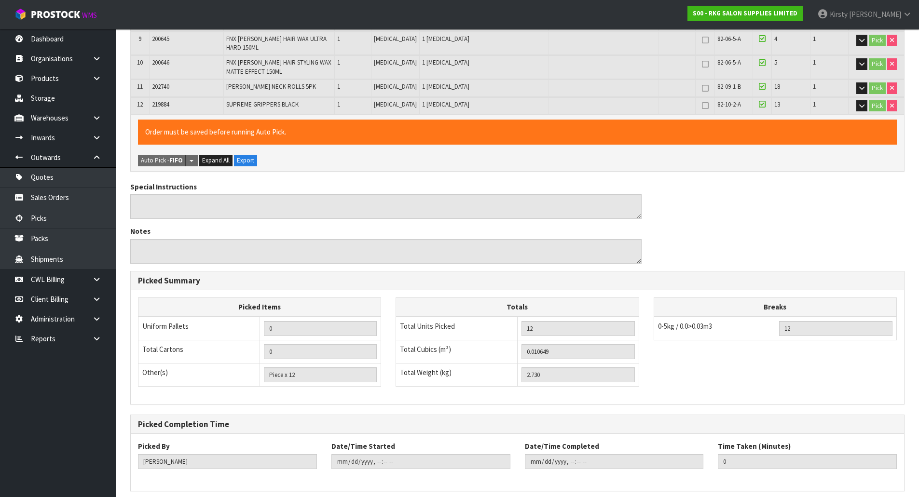
scroll to position [403, 0]
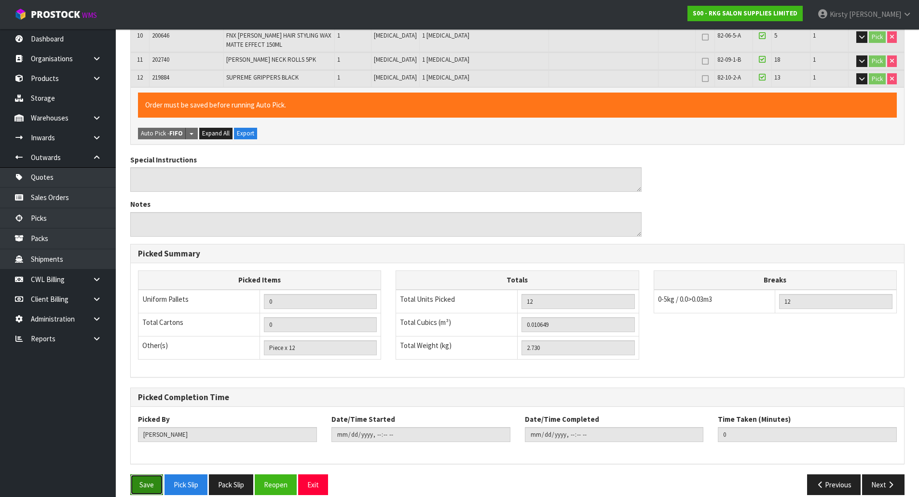
click at [147, 475] on button "Save" at bounding box center [146, 485] width 33 height 21
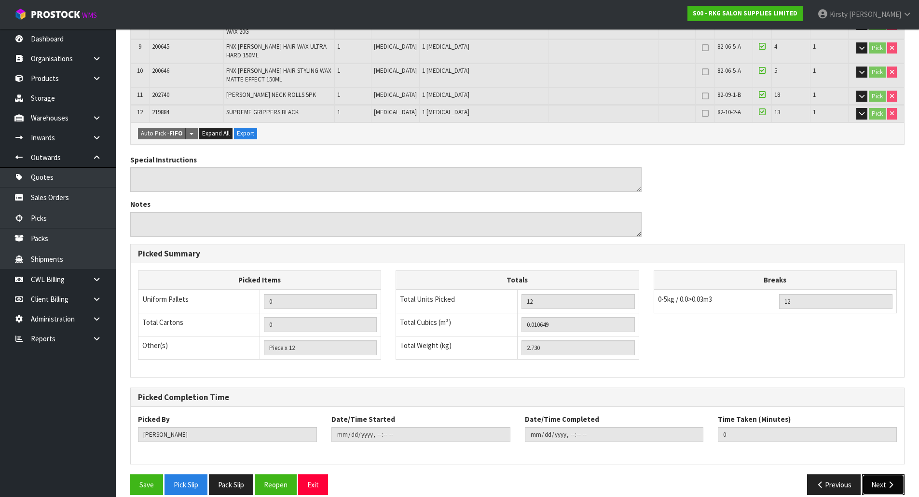
click at [888, 482] on icon "button" at bounding box center [890, 485] width 9 height 7
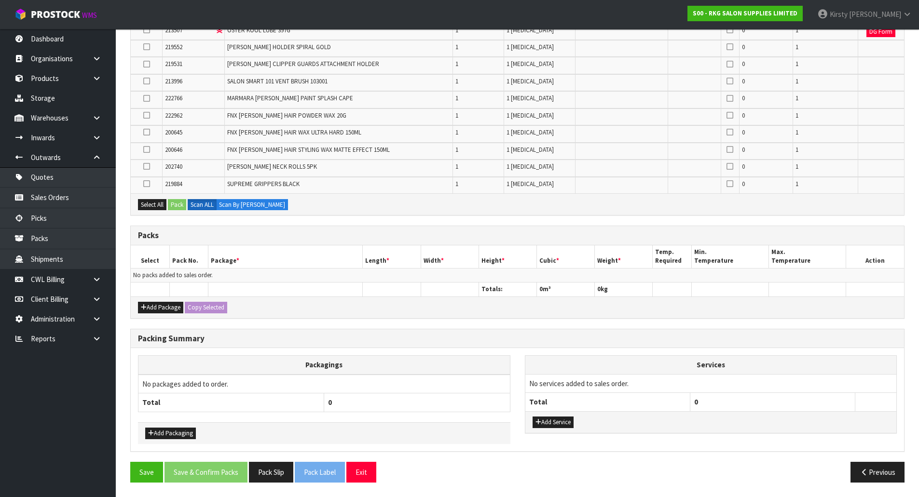
scroll to position [0, 0]
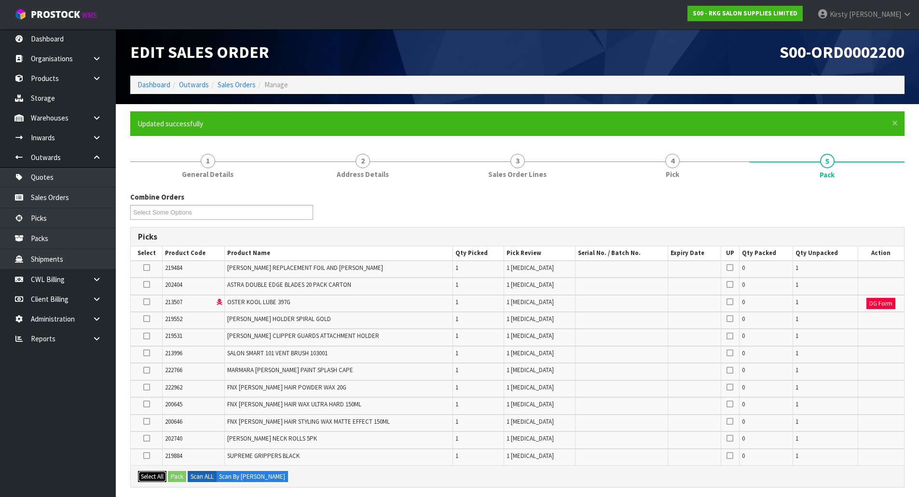
click at [157, 477] on button "Select All" at bounding box center [152, 477] width 28 height 12
click at [171, 477] on button "Pack" at bounding box center [177, 477] width 18 height 12
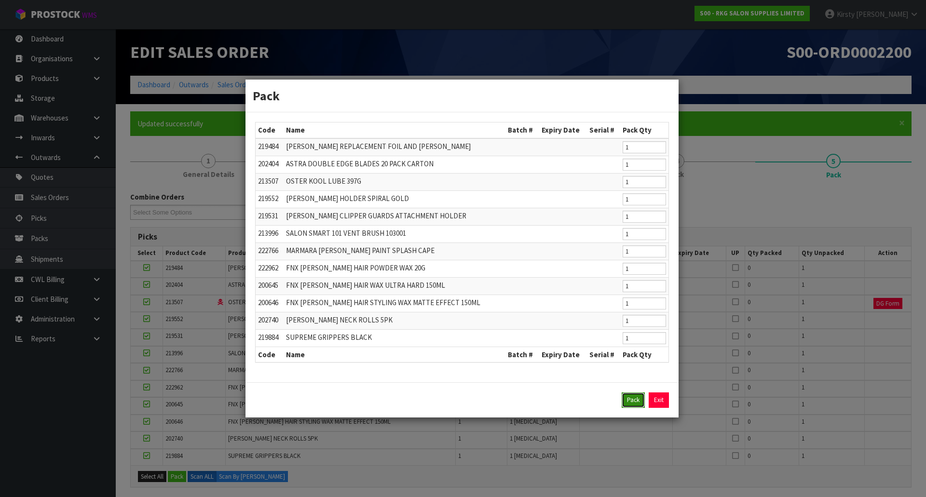
click at [632, 400] on button "Pack" at bounding box center [633, 400] width 23 height 15
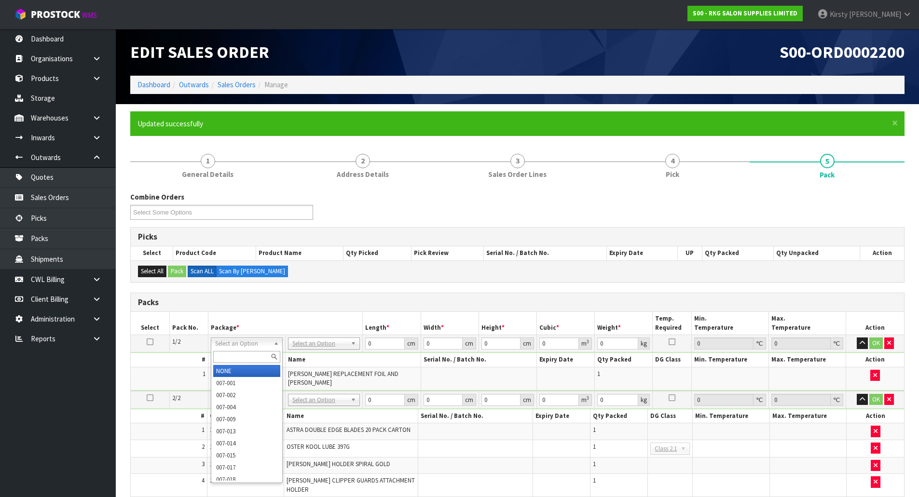
click at [151, 342] on icon at bounding box center [150, 342] width 7 height 0
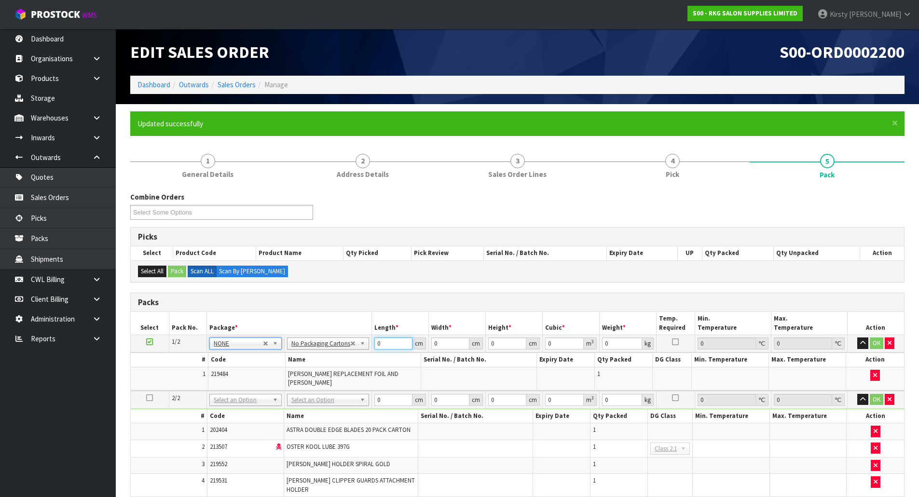
drag, startPoint x: 380, startPoint y: 347, endPoint x: 374, endPoint y: 347, distance: 5.8
click at [374, 347] on input "0" at bounding box center [393, 344] width 38 height 12
type input "1"
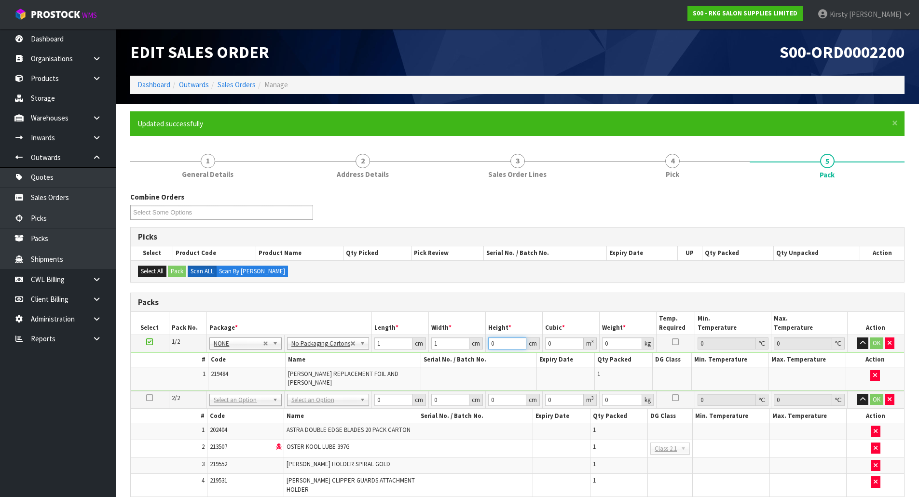
type input "0.000001"
type input "1"
click at [875, 339] on button "OK" at bounding box center [877, 344] width 14 height 12
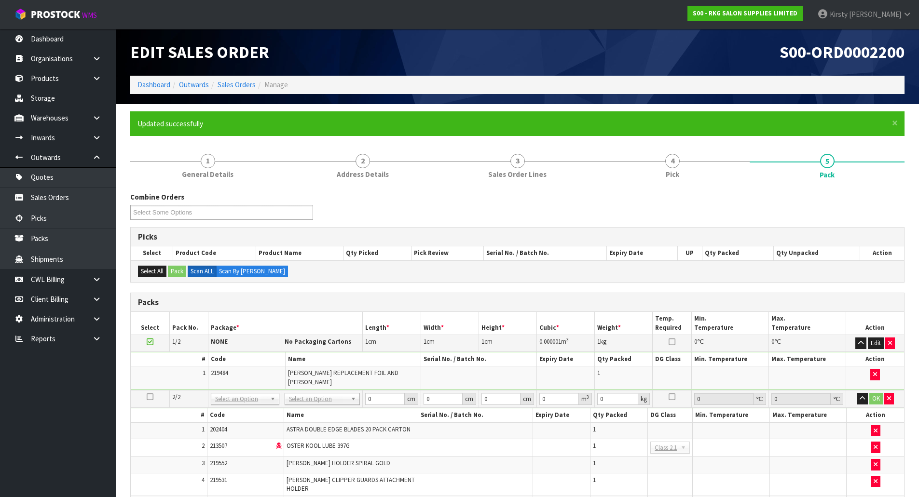
click at [147, 397] on icon at bounding box center [150, 397] width 7 height 0
type input "2"
drag, startPoint x: 386, startPoint y: 391, endPoint x: 356, endPoint y: 391, distance: 29.4
click at [356, 391] on tr "2/2 NONE 007-001 007-002 007-004 007-009 007-013 007-014 007-015 007-017 007-01…" at bounding box center [517, 399] width 773 height 18
type input "1"
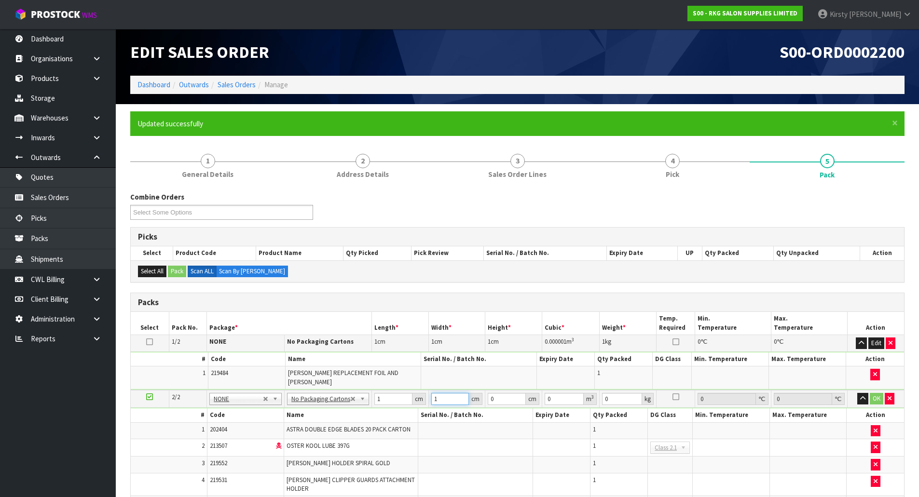
type input "1"
type input "0.000001"
type input "1"
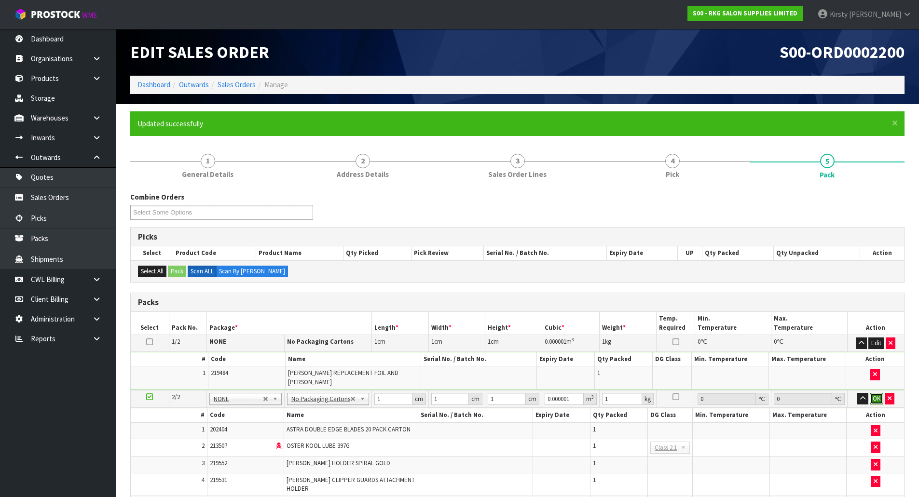
click at [876, 395] on button "OK" at bounding box center [877, 399] width 14 height 12
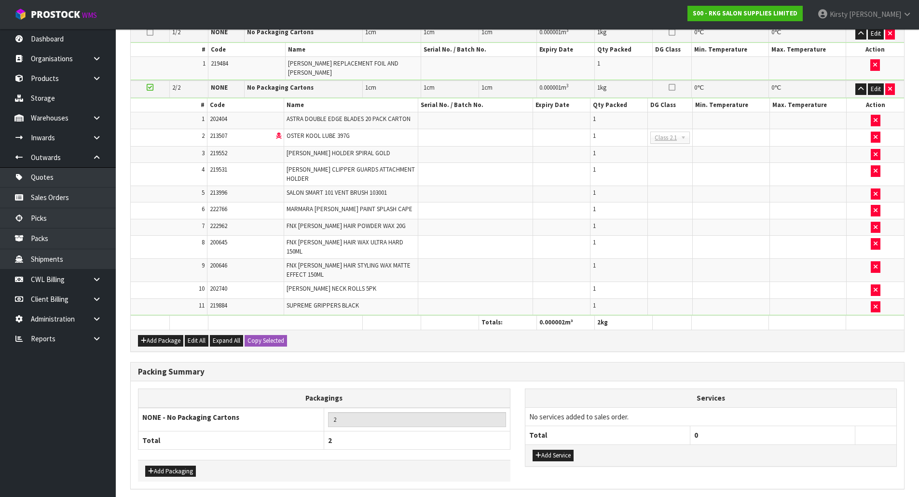
scroll to position [335, 0]
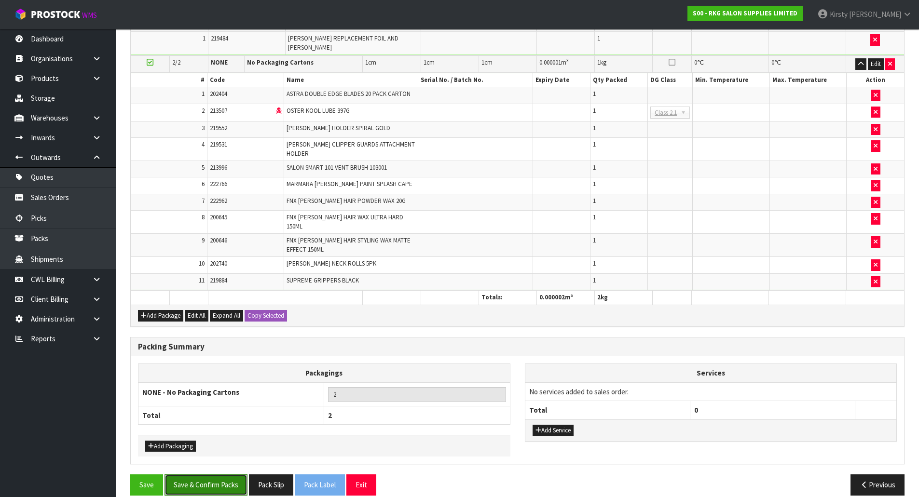
click at [193, 475] on button "Save & Confirm Packs" at bounding box center [206, 485] width 83 height 21
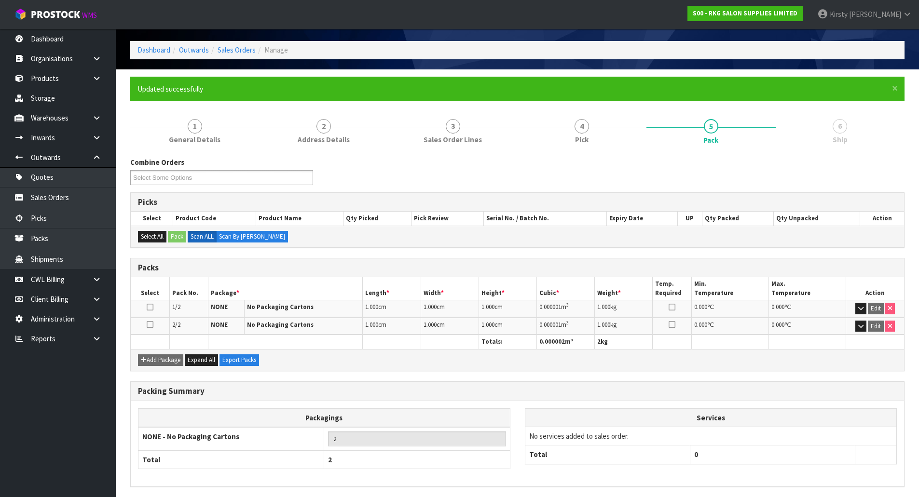
scroll to position [70, 0]
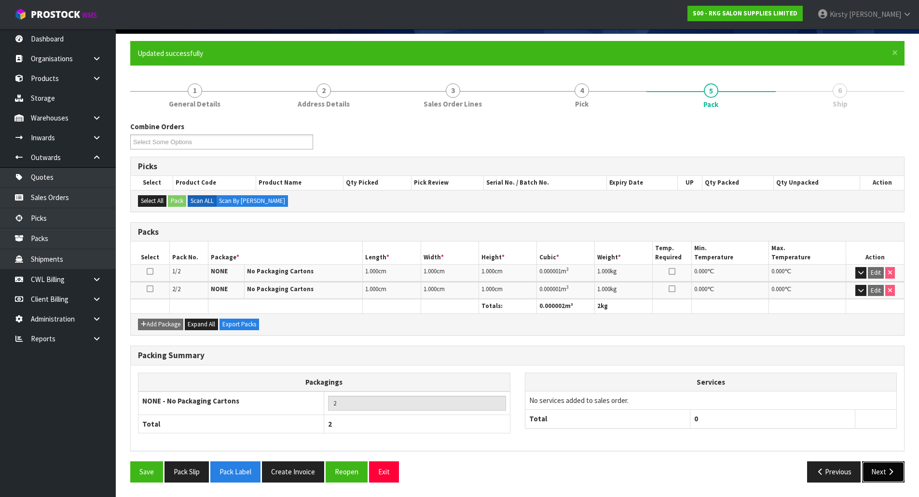
click at [878, 469] on button "Next" at bounding box center [883, 472] width 42 height 21
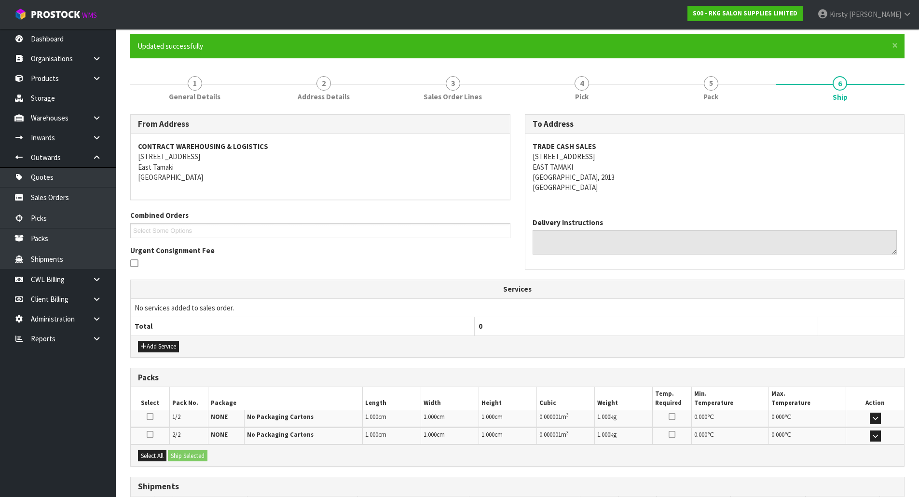
scroll to position [151, 0]
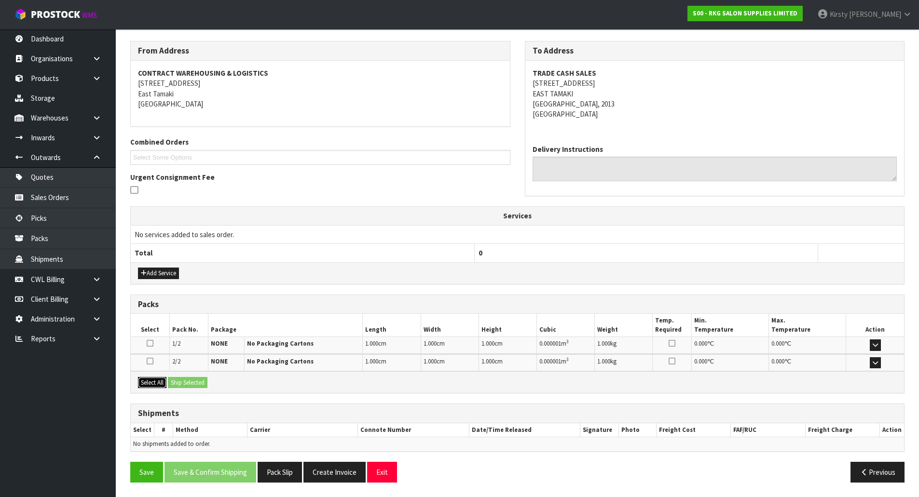
click at [150, 379] on button "Select All" at bounding box center [152, 383] width 28 height 12
click at [179, 383] on button "Ship Selected" at bounding box center [188, 383] width 40 height 12
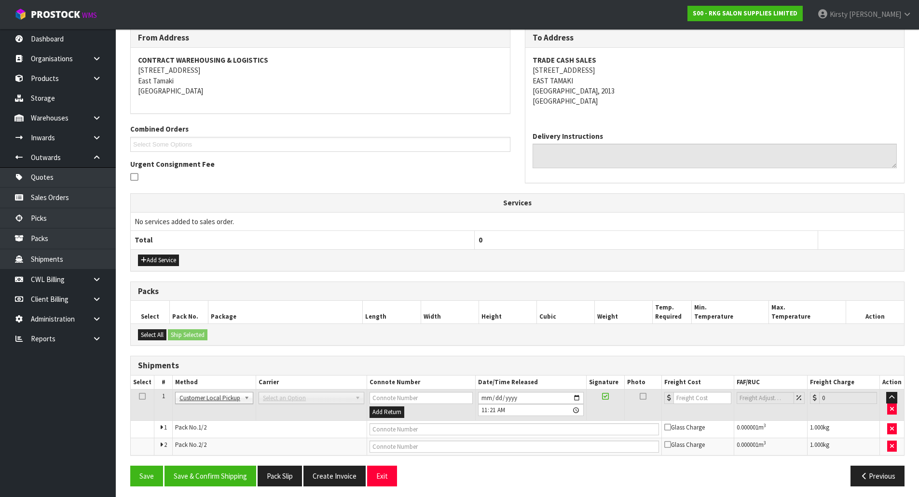
scroll to position [168, 0]
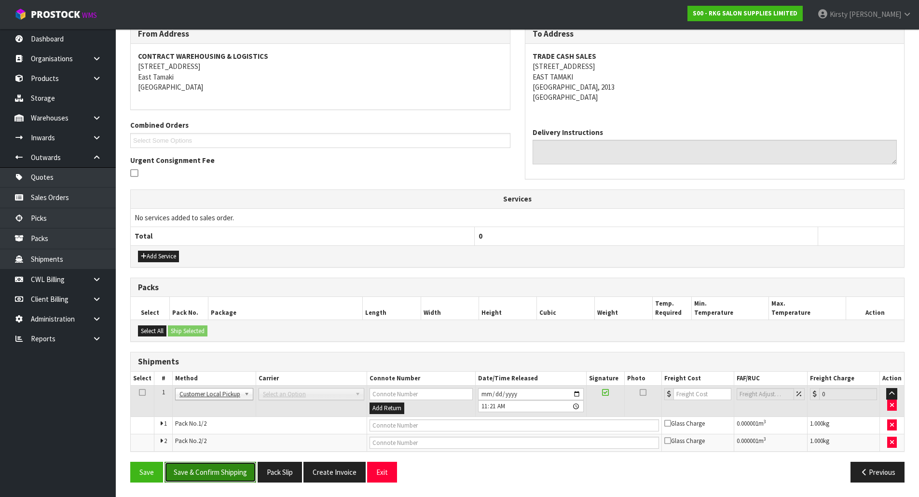
click at [209, 475] on button "Save & Confirm Shipping" at bounding box center [211, 472] width 92 height 21
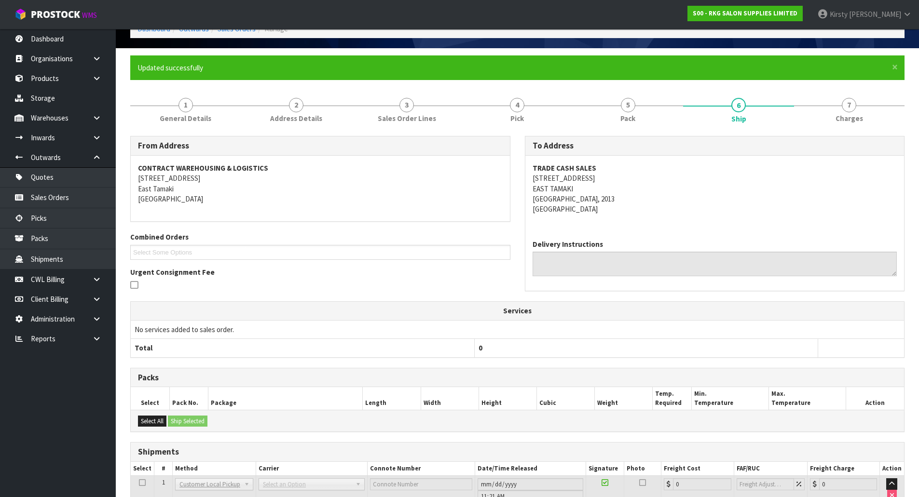
scroll to position [143, 0]
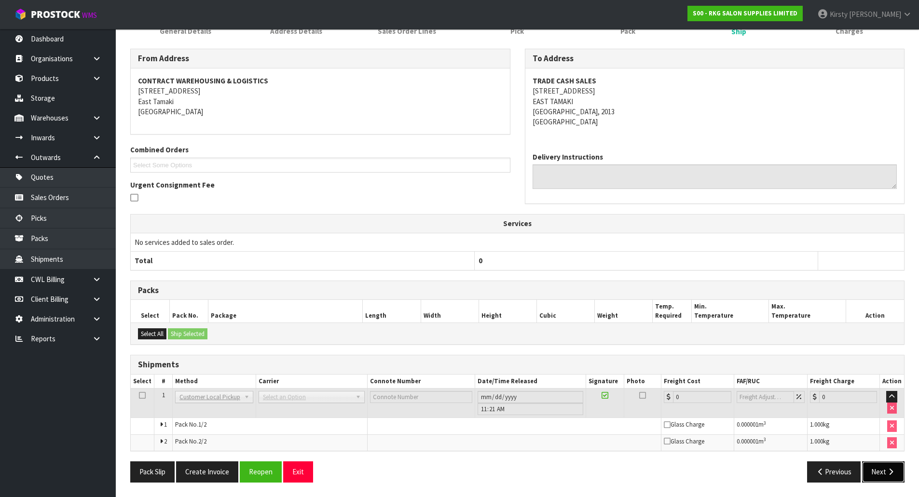
click at [887, 471] on icon "button" at bounding box center [890, 472] width 9 height 7
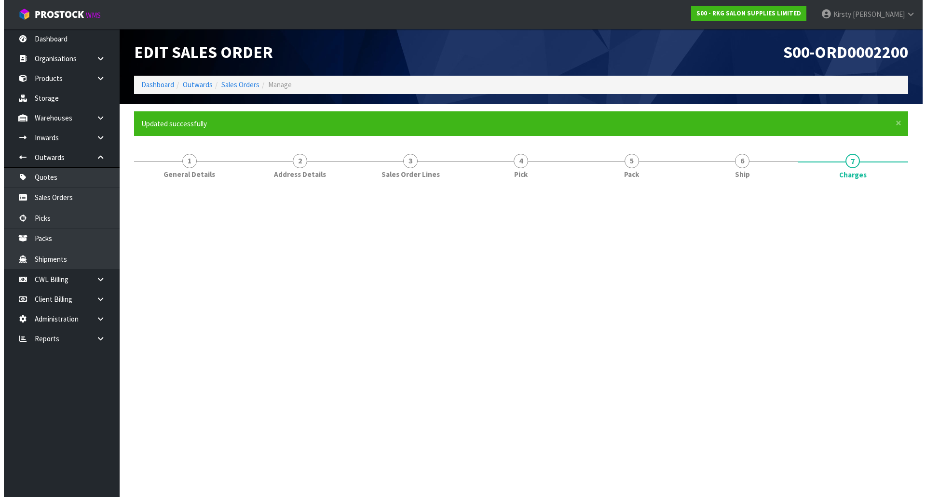
scroll to position [0, 0]
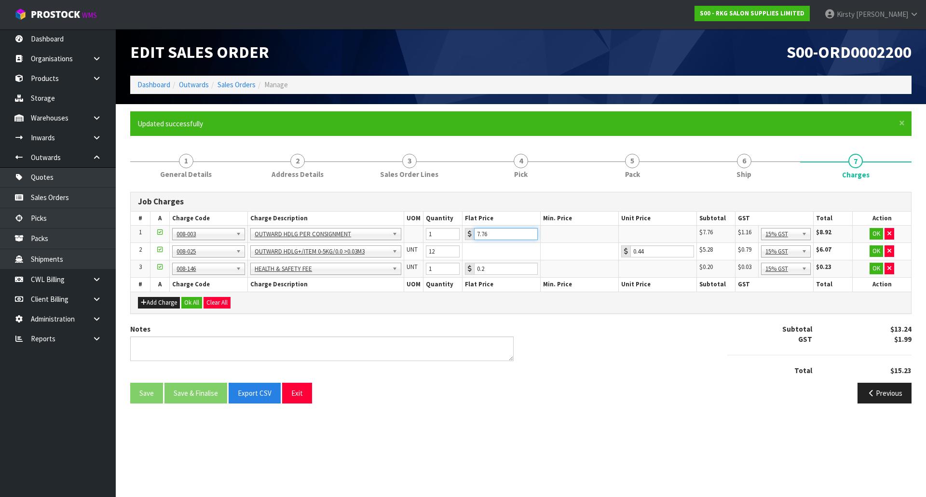
drag, startPoint x: 497, startPoint y: 232, endPoint x: 454, endPoint y: 234, distance: 43.0
click at [454, 234] on tr "1 001-001 001-002 001-003 001-004 001-005 001-006 001-007 001-008 001-009 001-0…" at bounding box center [521, 234] width 781 height 17
type input "3.5"
click at [879, 235] on button "OK" at bounding box center [877, 234] width 14 height 12
click at [890, 250] on icon "button" at bounding box center [890, 251] width 4 height 6
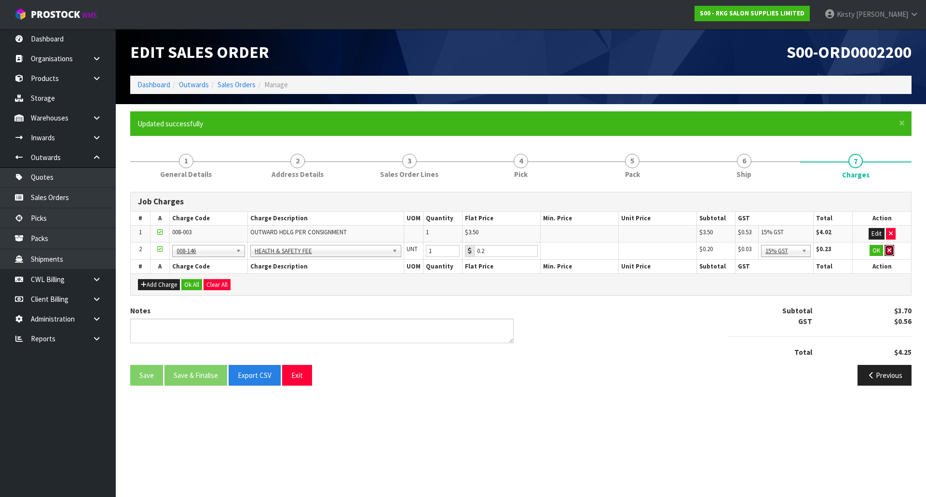
click at [890, 250] on icon "button" at bounding box center [890, 251] width 4 height 6
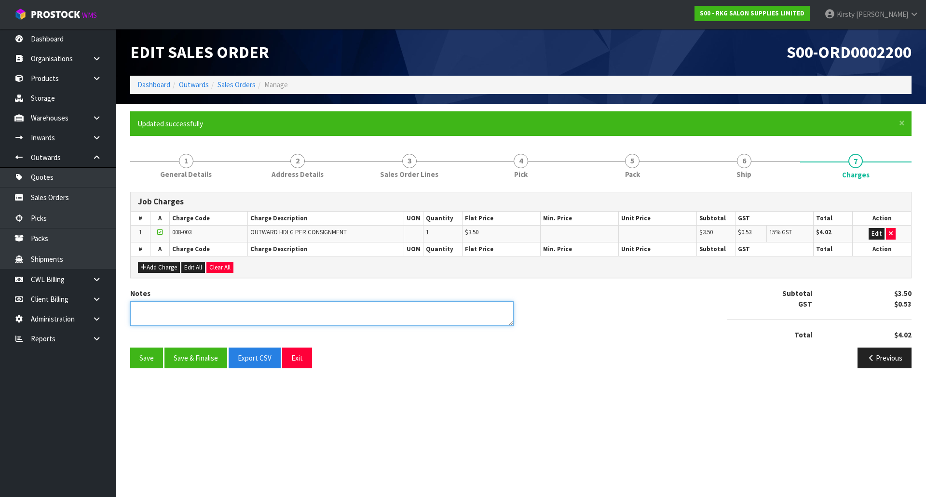
click at [164, 310] on textarea at bounding box center [322, 314] width 384 height 25
type textarea "PICKED BY [PERSON_NAME]"
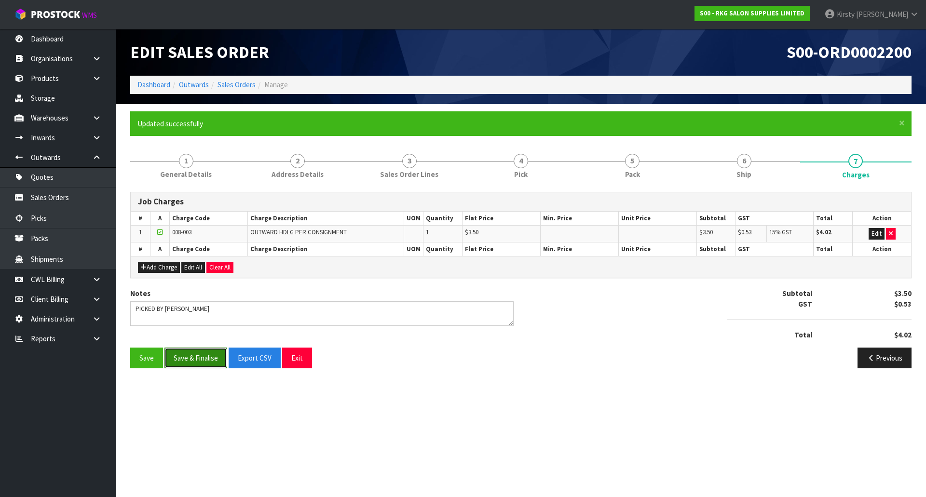
click at [184, 361] on button "Save & Finalise" at bounding box center [196, 358] width 63 height 21
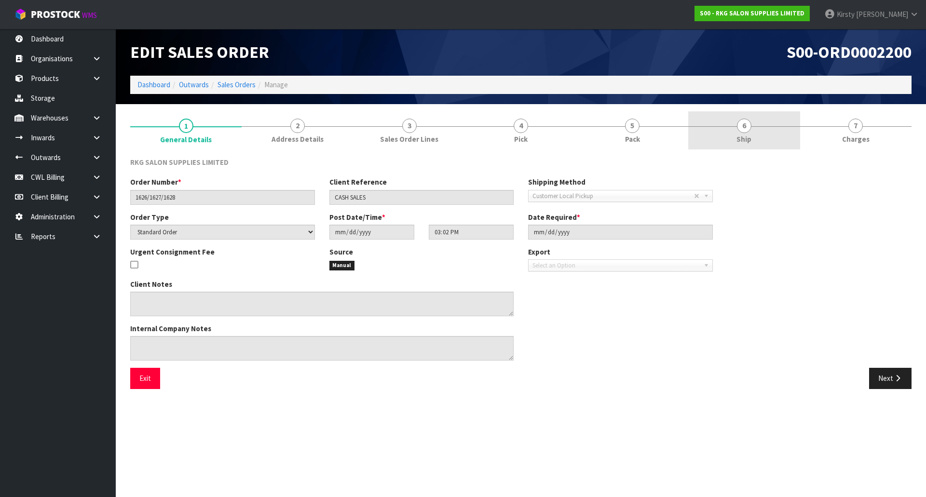
click at [745, 126] on span "6" at bounding box center [744, 126] width 14 height 14
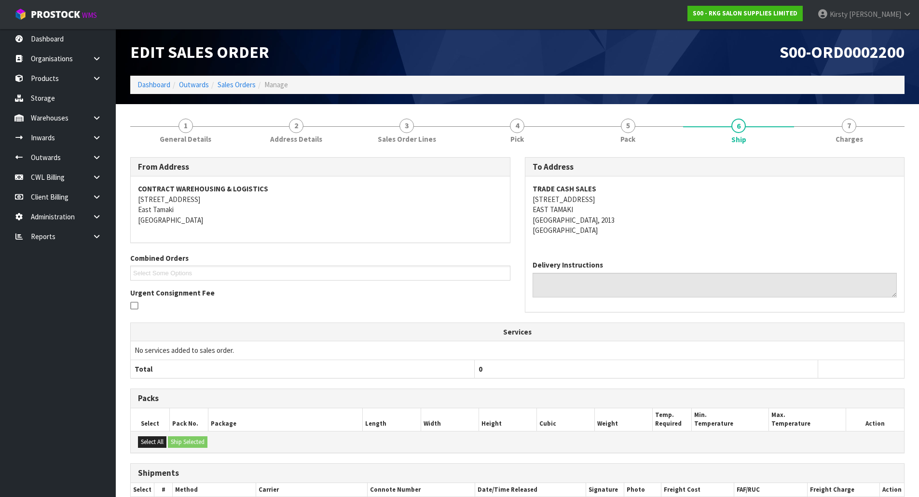
scroll to position [108, 0]
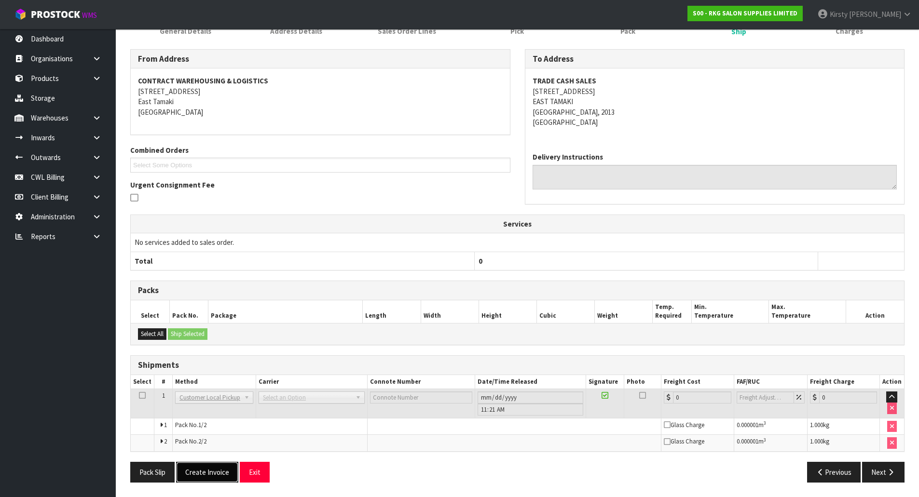
click at [211, 470] on button "Create Invoice" at bounding box center [207, 472] width 62 height 21
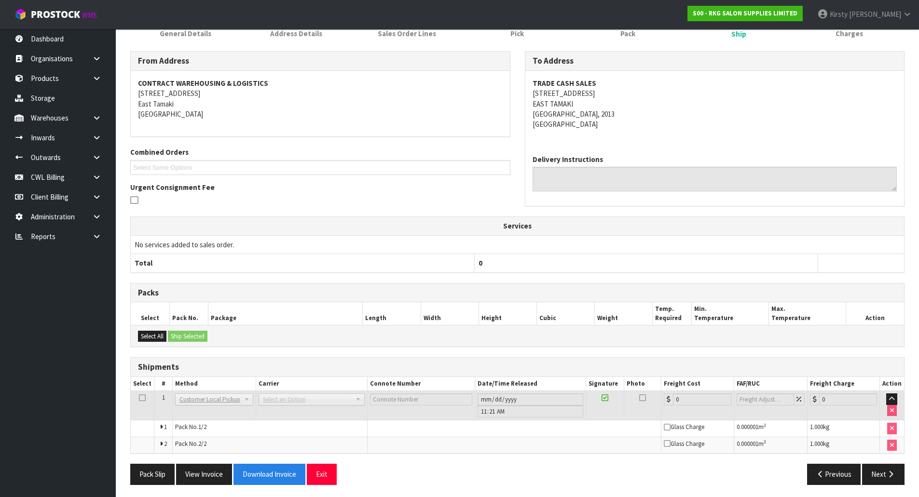
scroll to position [143, 0]
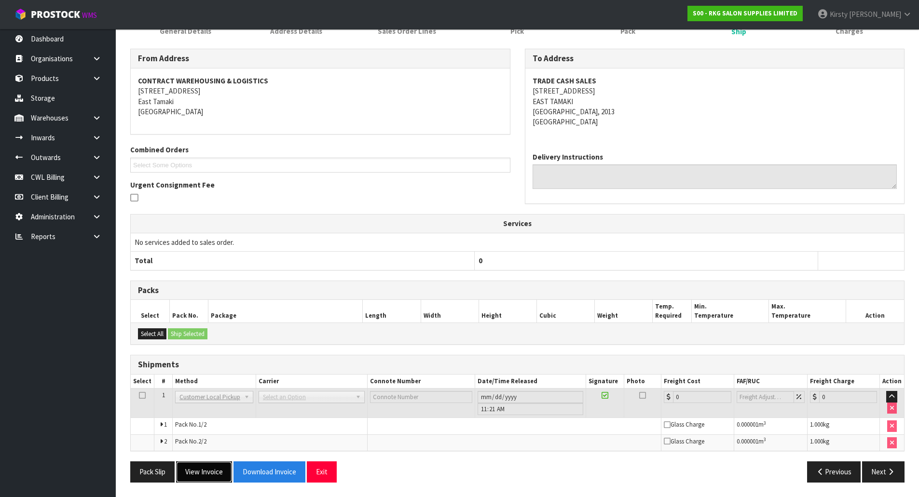
click at [207, 473] on button "View Invoice" at bounding box center [204, 472] width 56 height 21
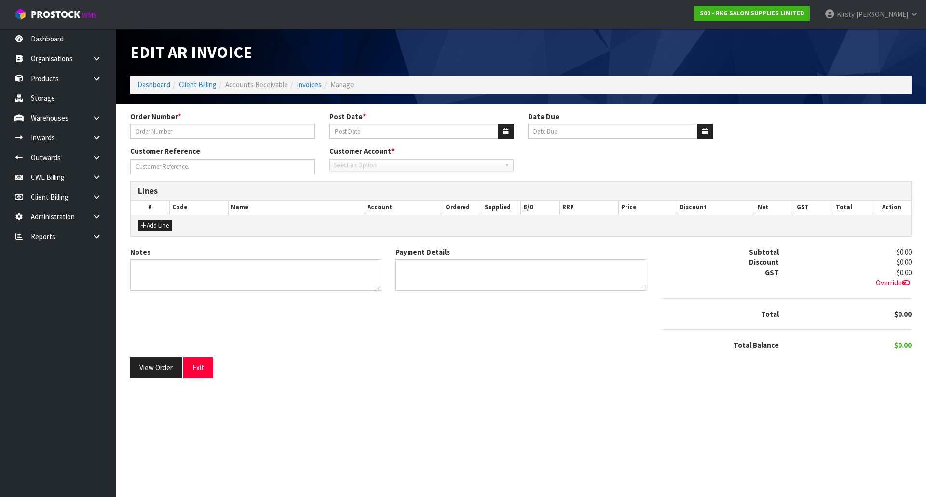
type input "1626/1627/1628"
type input "[DATE]"
type input "CASH SALES"
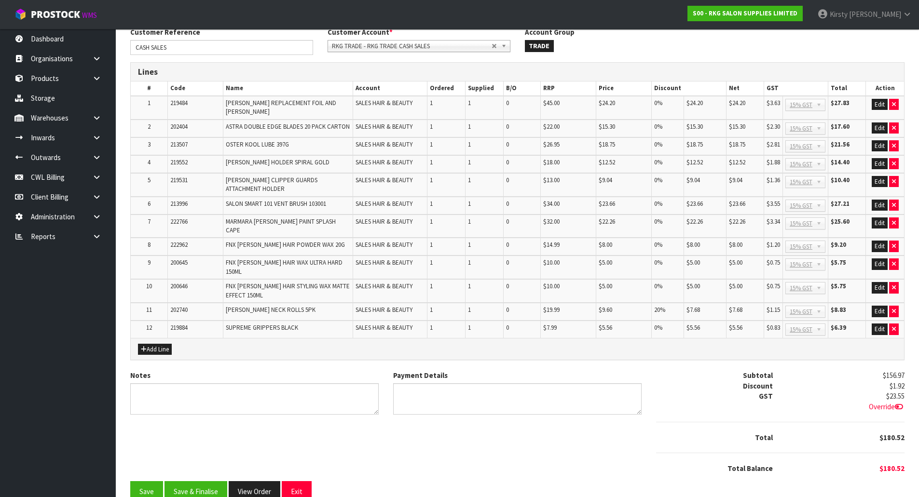
scroll to position [122, 0]
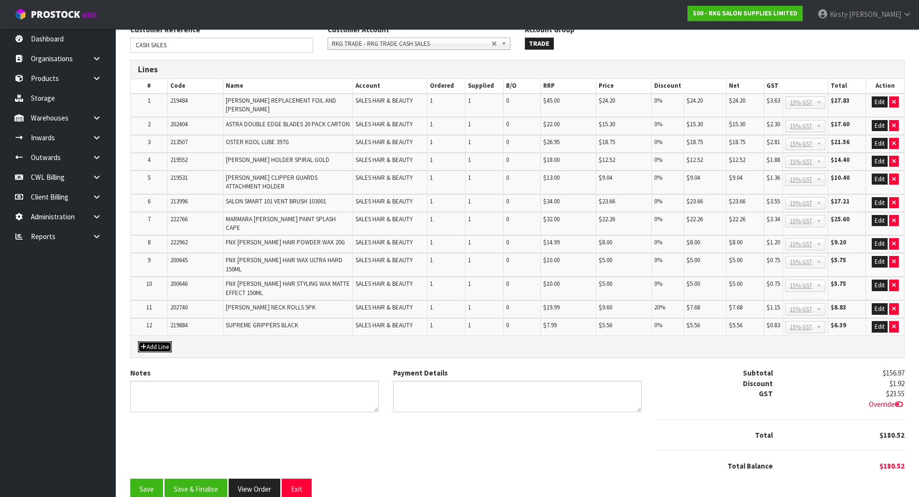
click at [156, 342] on button "Add Line" at bounding box center [155, 348] width 34 height 12
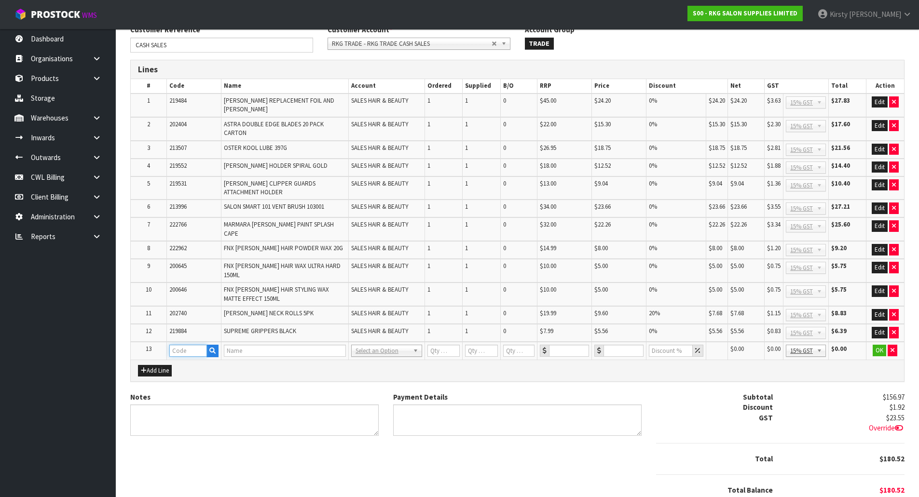
click at [174, 345] on input "text" at bounding box center [188, 351] width 38 height 12
type input "CCS"
click at [216, 345] on button "button" at bounding box center [213, 351] width 12 height 13
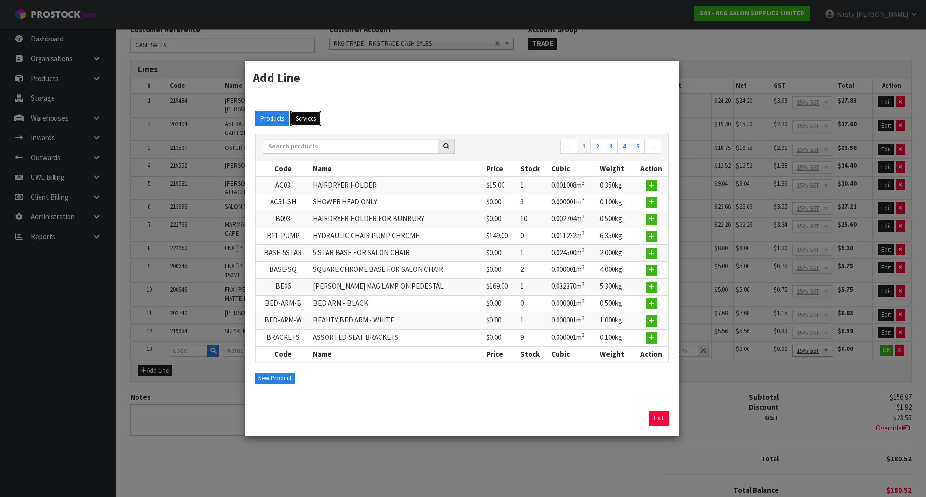
click at [305, 121] on button "Services" at bounding box center [305, 118] width 31 height 15
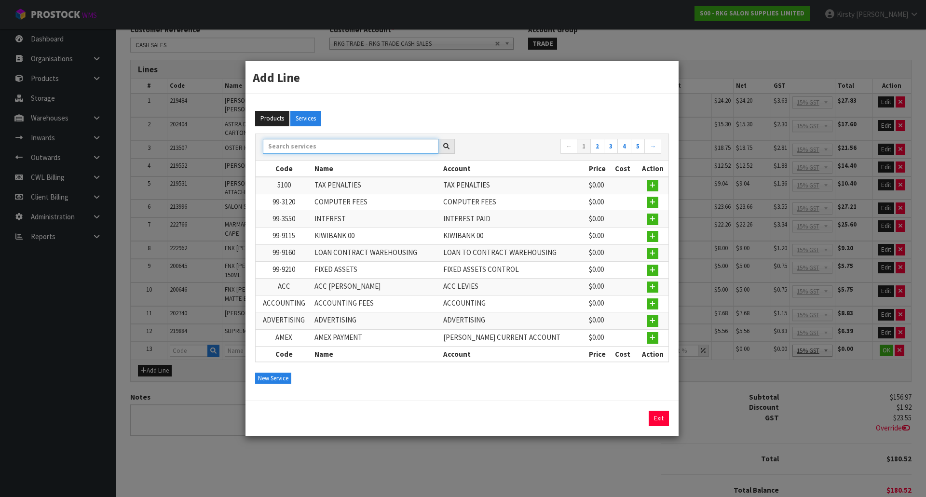
click at [296, 147] on input "text" at bounding box center [351, 146] width 176 height 15
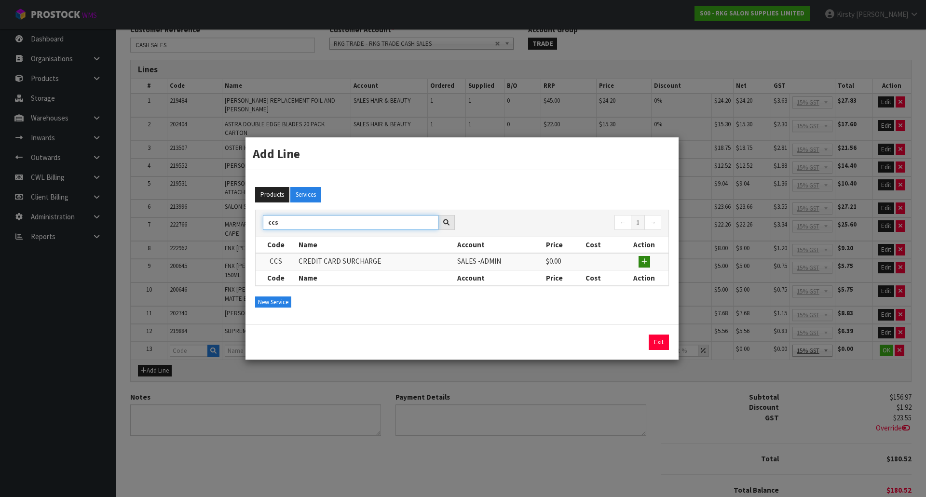
type input "ccs"
click at [648, 262] on button "button" at bounding box center [645, 262] width 12 height 12
type input "CCS"
type input "CREDIT CARD SURCHARGE"
type input "1"
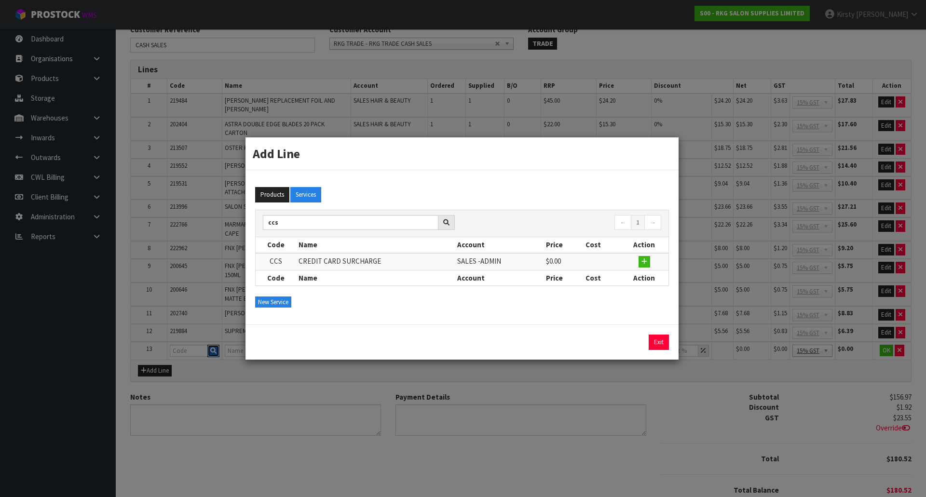
type input "1"
type input "0"
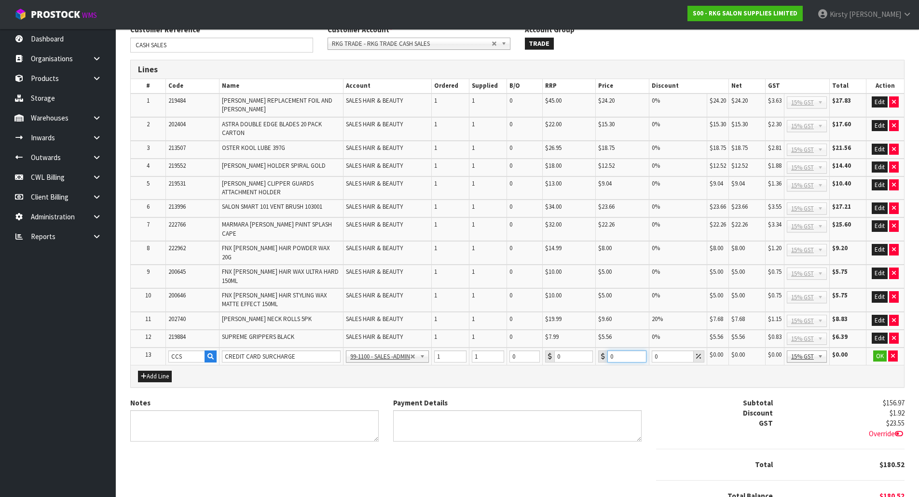
drag, startPoint x: 623, startPoint y: 336, endPoint x: 609, endPoint y: 336, distance: 13.5
click at [609, 351] on input "0" at bounding box center [626, 357] width 39 height 12
type input ".78"
click at [877, 351] on button "OK" at bounding box center [880, 357] width 14 height 12
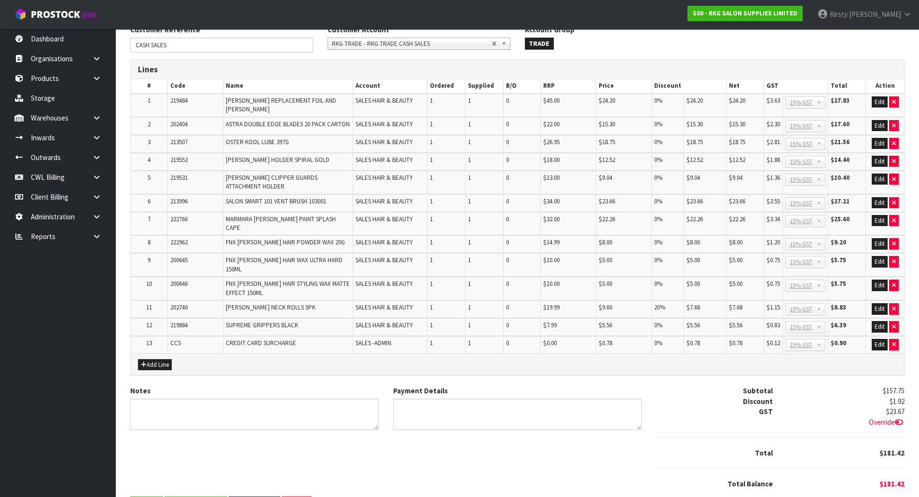
scroll to position [0, 0]
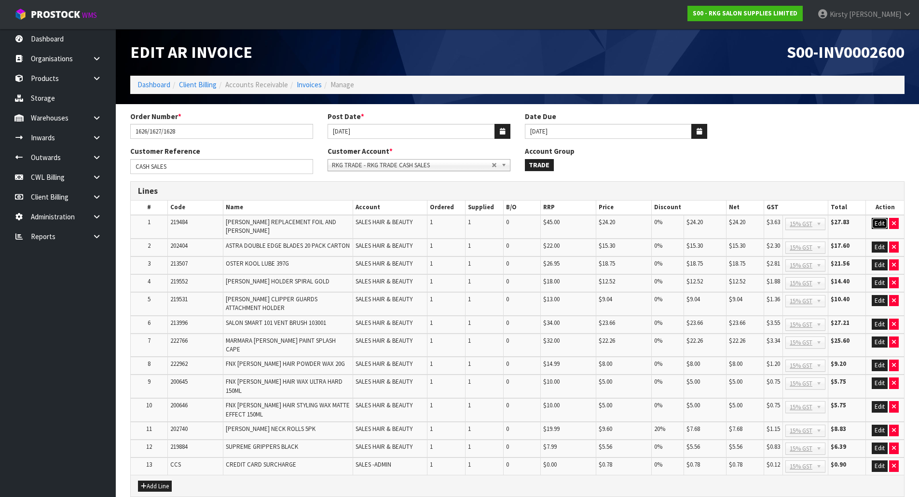
click at [877, 220] on button "Edit" at bounding box center [880, 224] width 16 height 12
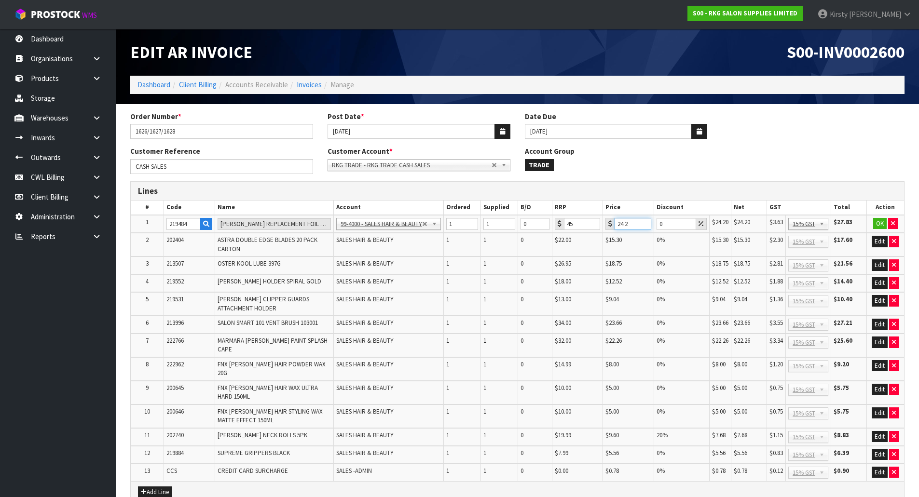
drag, startPoint x: 630, startPoint y: 224, endPoint x: 599, endPoint y: 225, distance: 30.9
click at [599, 225] on tr "1 219484 BOB ANDIS REPLACEMENT FOIL AND CUTTER 99-1100 - SALES -ADMIN 99-1105 -…" at bounding box center [517, 224] width 773 height 18
type input "31.3"
click at [882, 224] on button "OK" at bounding box center [880, 224] width 14 height 12
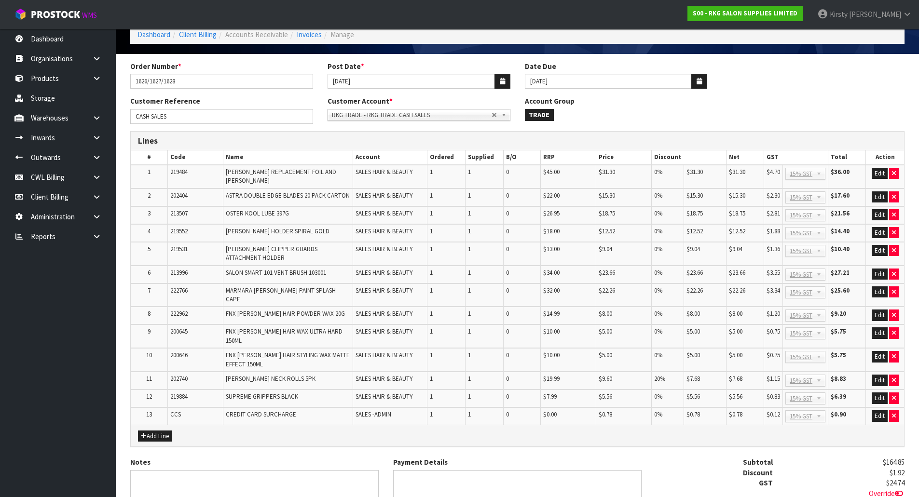
scroll to position [43, 0]
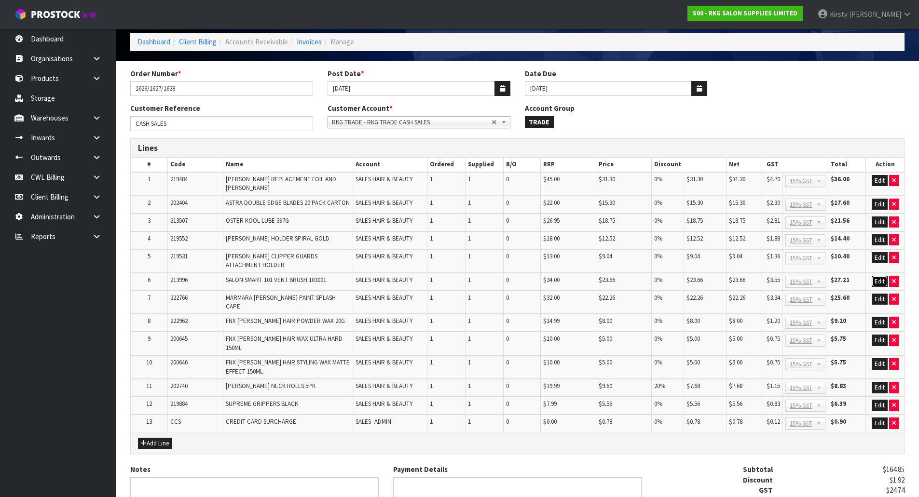
click at [877, 277] on button "Edit" at bounding box center [880, 282] width 16 height 12
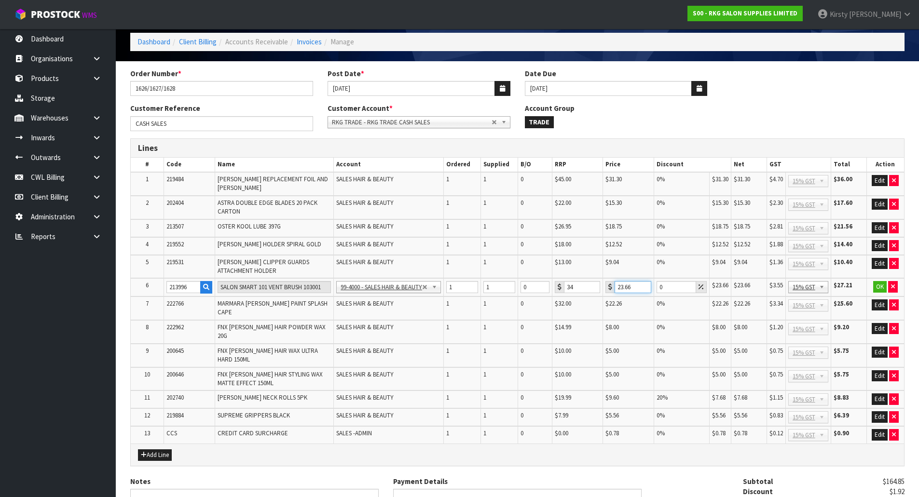
drag, startPoint x: 632, startPoint y: 287, endPoint x: 613, endPoint y: 287, distance: 19.3
click at [613, 287] on div "23.66" at bounding box center [629, 287] width 46 height 12
type input "22.26"
click at [878, 285] on button "OK" at bounding box center [880, 287] width 14 height 12
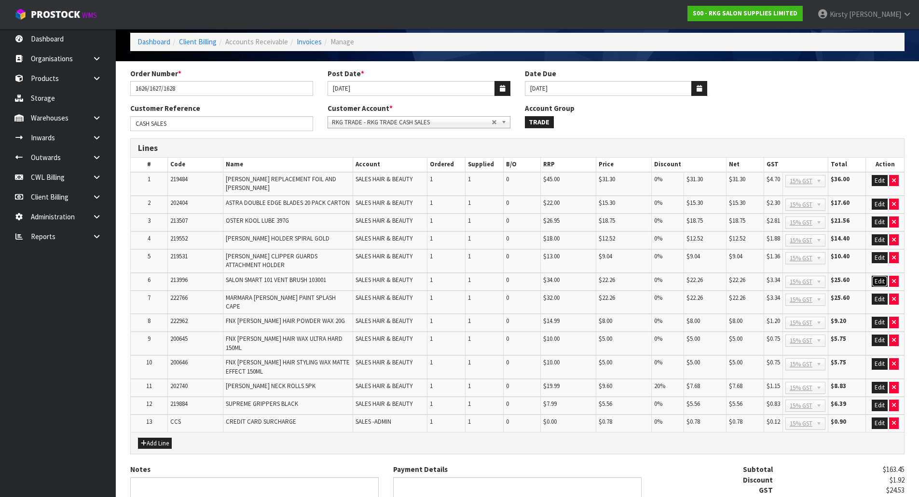
click at [882, 276] on button "Edit" at bounding box center [880, 282] width 16 height 12
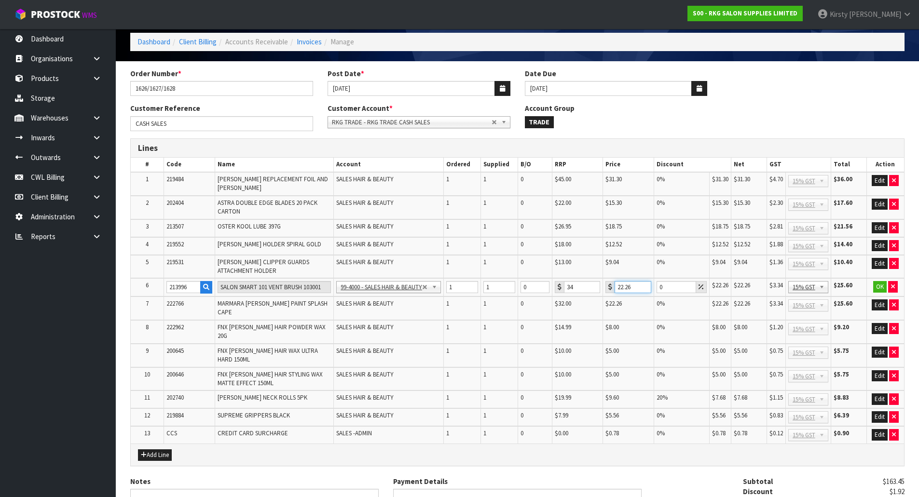
drag, startPoint x: 635, startPoint y: 289, endPoint x: 586, endPoint y: 287, distance: 49.3
click at [586, 287] on tr "6 213996 SALON SMART 101 VENT BRUSH 103001 99-1100 - SALES -ADMIN 99-1105 - SAL…" at bounding box center [517, 287] width 773 height 18
type input "23.26"
click at [874, 289] on button "OK" at bounding box center [880, 287] width 14 height 12
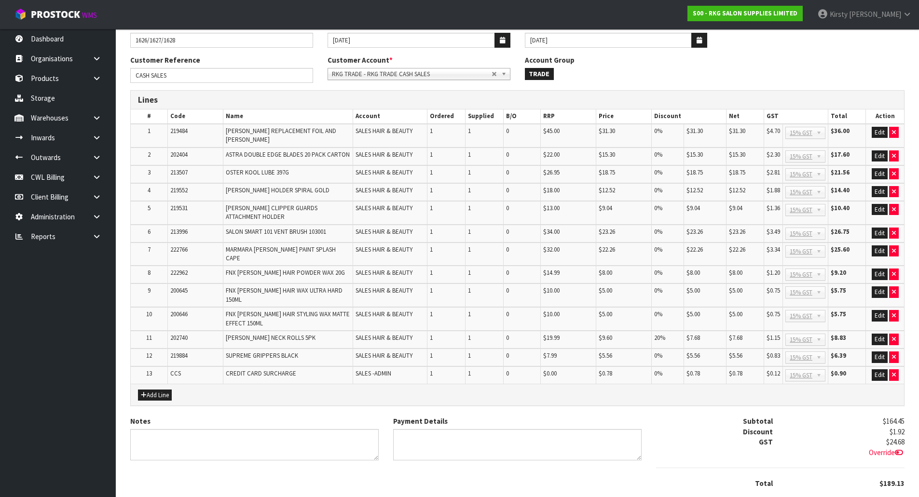
scroll to position [139, 0]
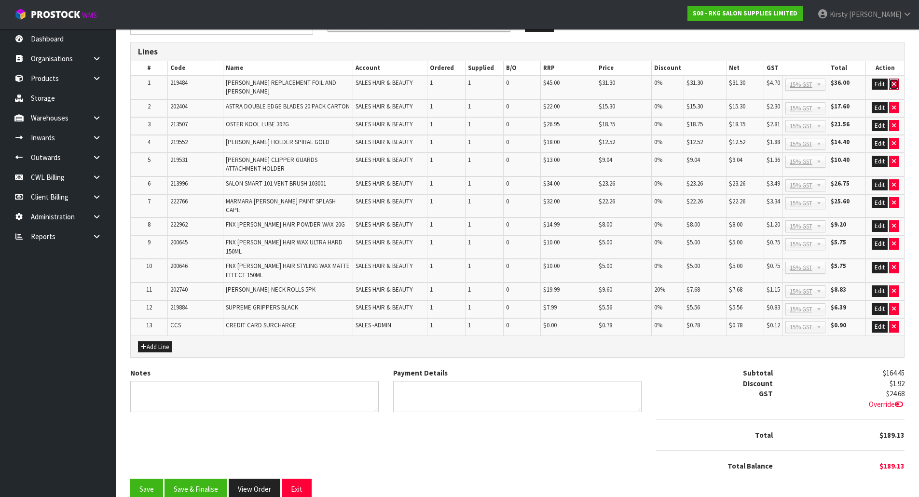
click at [892, 83] on icon "button" at bounding box center [894, 84] width 4 height 6
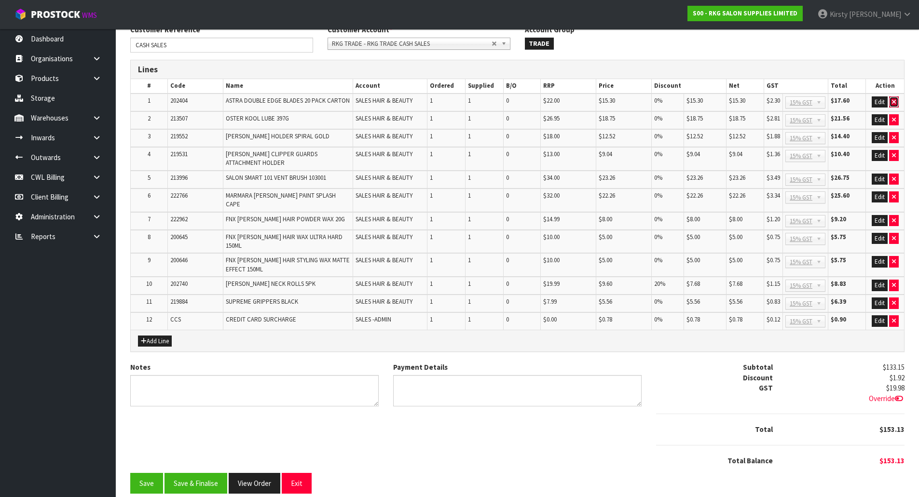
click at [895, 103] on icon "button" at bounding box center [894, 102] width 4 height 6
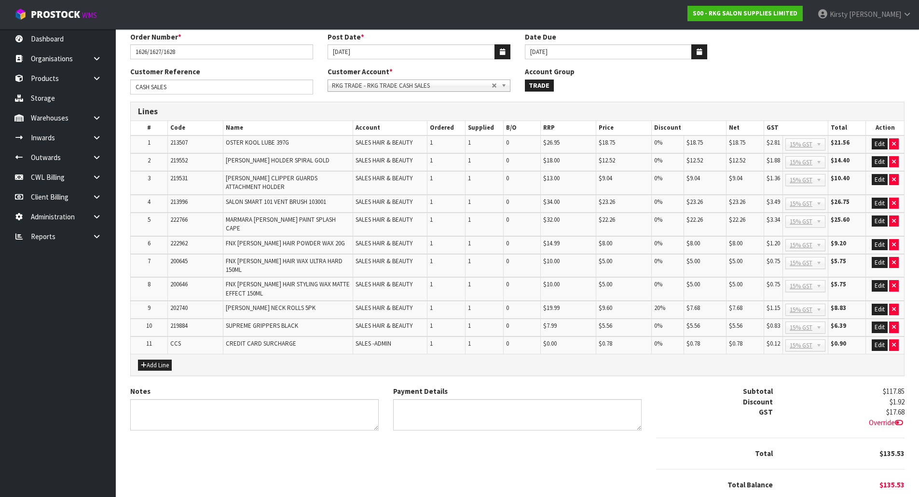
scroll to position [97, 0]
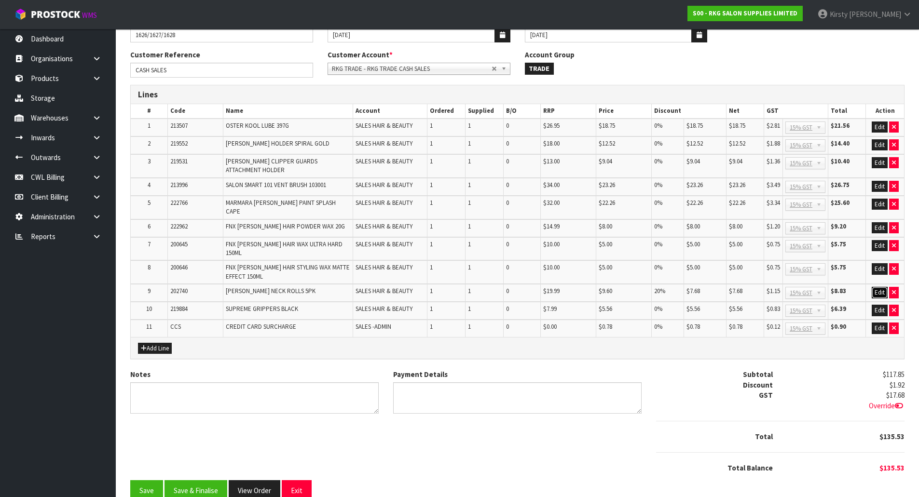
click at [877, 287] on button "Edit" at bounding box center [880, 293] width 16 height 12
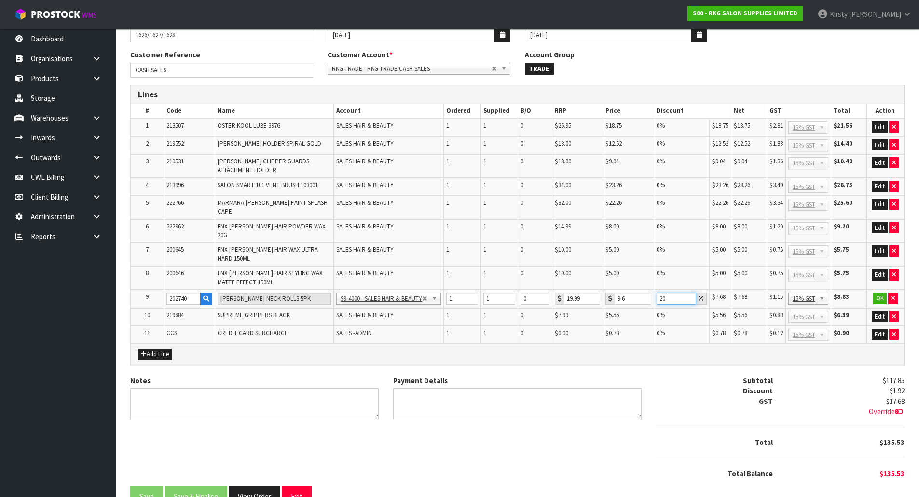
drag, startPoint x: 669, startPoint y: 282, endPoint x: 648, endPoint y: 286, distance: 21.5
click at [648, 290] on tr "9 202740 BOB NECK ROLLS 5PK 99-1100 - SALES -ADMIN 99-1105 - SALES- PRODUCTS RK…" at bounding box center [517, 299] width 773 height 18
type input "0"
click at [880, 293] on button "OK" at bounding box center [880, 299] width 14 height 12
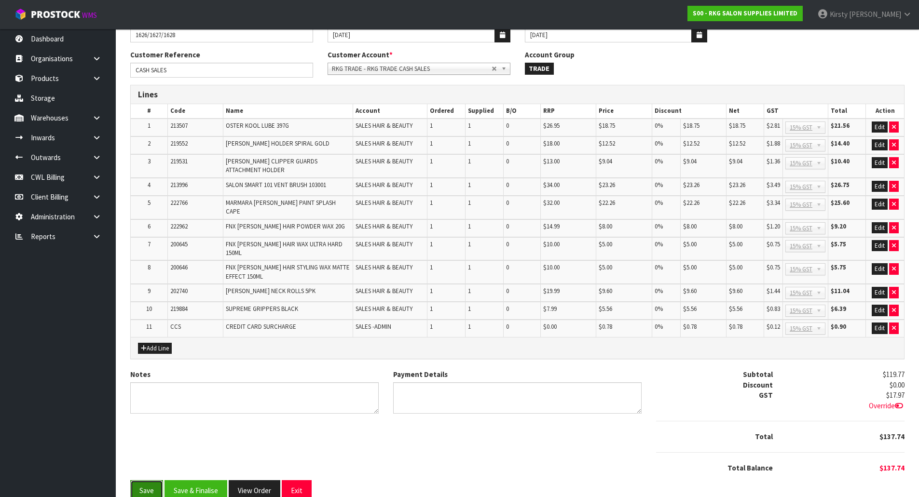
click at [144, 481] on button "Save" at bounding box center [146, 491] width 33 height 21
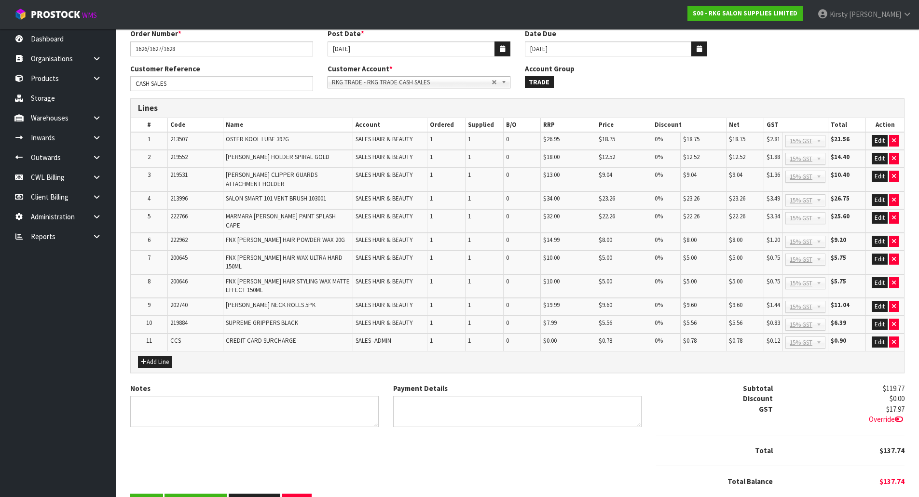
scroll to position [138, 0]
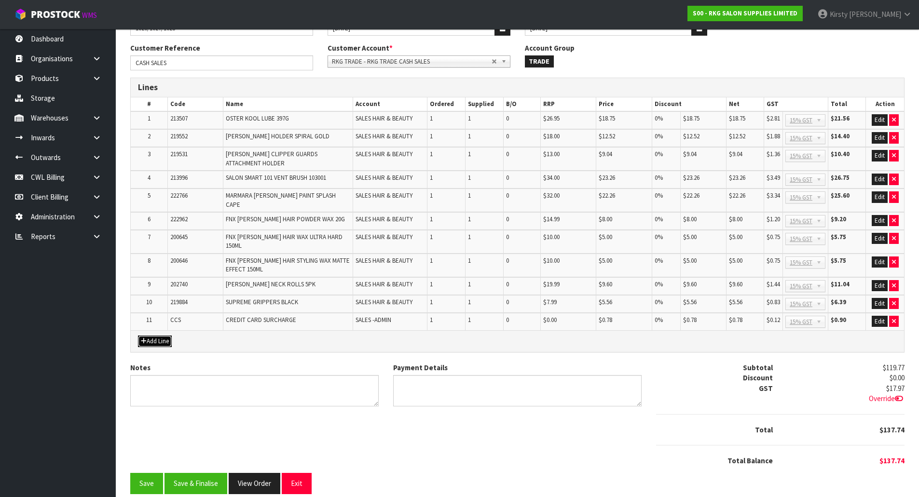
click at [166, 336] on button "Add Line" at bounding box center [155, 342] width 34 height 12
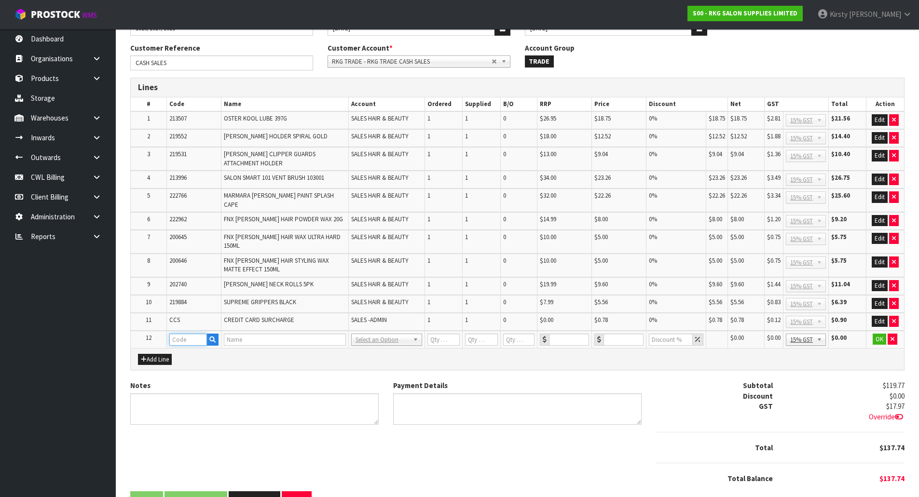
click at [193, 334] on input "text" at bounding box center [188, 340] width 38 height 12
type input "202404"
type input "ASTRA DOUBLE EDGE BLADES 20 PACK CARTON"
type input "1"
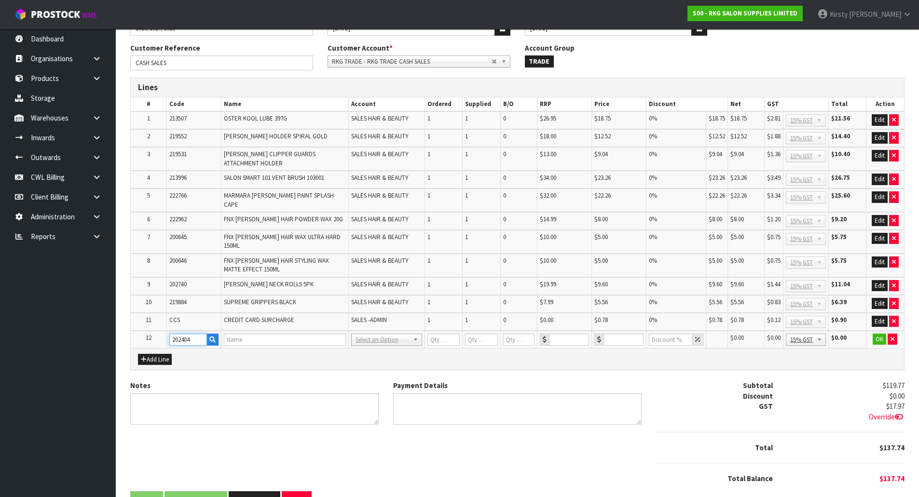
type input "0"
type input "22"
type input "15.3"
type input "0"
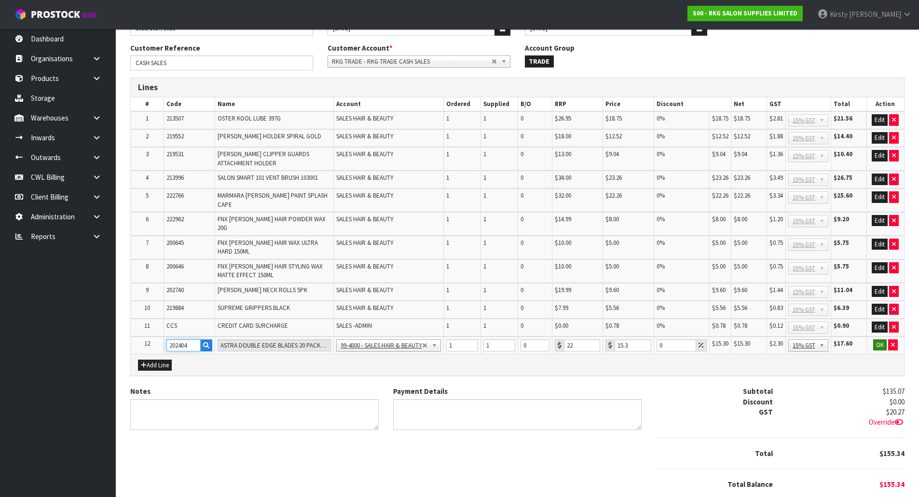
type input "202404"
click at [881, 340] on button "OK" at bounding box center [880, 346] width 14 height 12
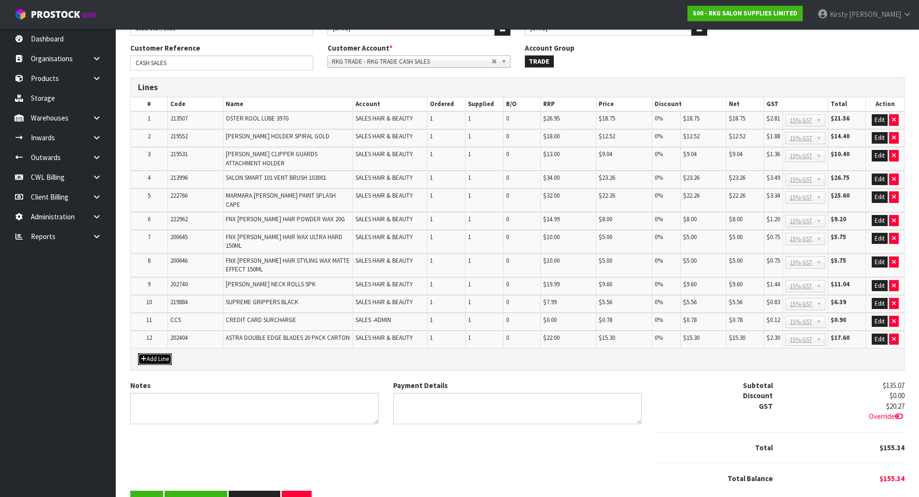
click at [163, 354] on button "Add Line" at bounding box center [155, 360] width 34 height 12
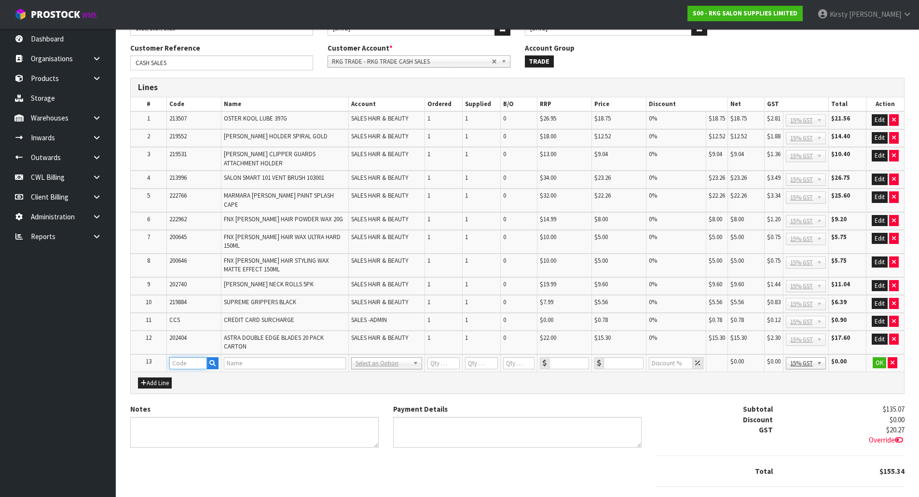
click at [179, 358] on input "text" at bounding box center [188, 364] width 38 height 12
type input "219484"
type input "[PERSON_NAME] REPLACEMENT FOIL AND [PERSON_NAME]"
type input "1"
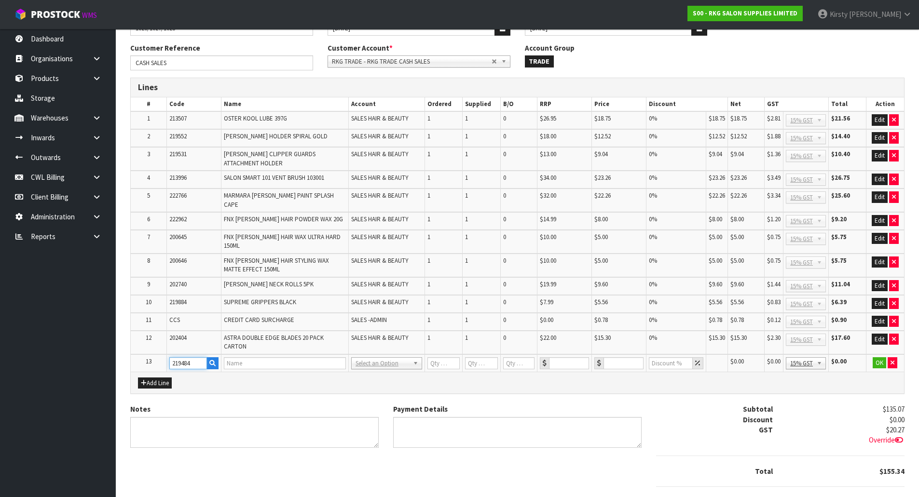
type input "0"
type input "45"
type input "24.2"
type input "0"
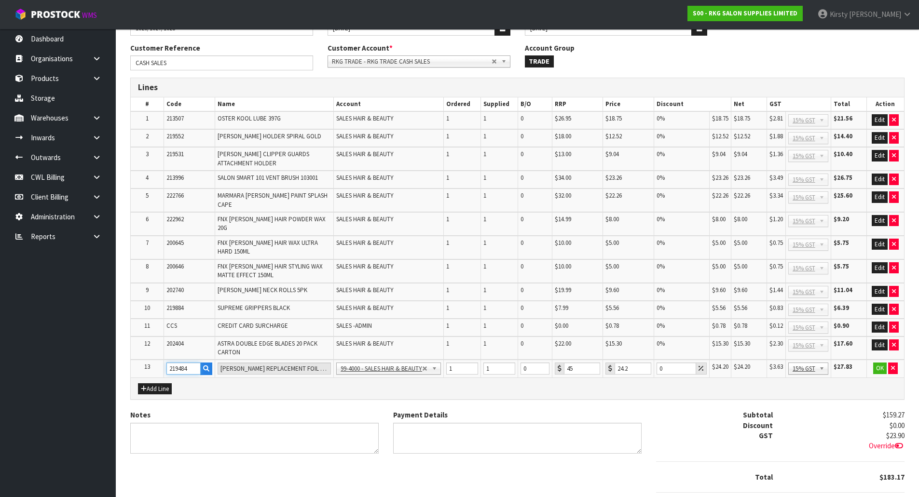
type input "219484"
drag, startPoint x: 630, startPoint y: 353, endPoint x: 604, endPoint y: 353, distance: 26.1
click at [604, 360] on td "24.2" at bounding box center [628, 369] width 51 height 18
type input "31.3"
click at [882, 363] on button "OK" at bounding box center [880, 369] width 14 height 12
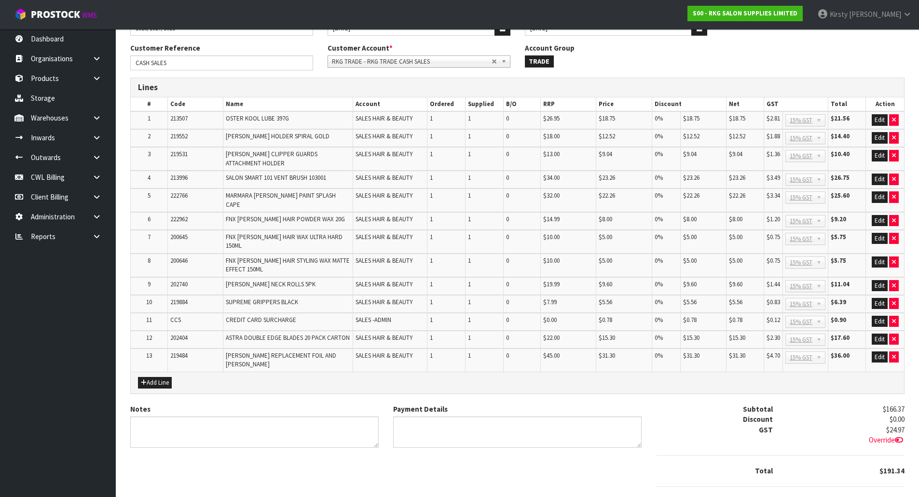
click at [901, 437] on icon at bounding box center [899, 440] width 8 height 7
drag, startPoint x: 814, startPoint y: 413, endPoint x: 781, endPoint y: 421, distance: 33.9
click at [781, 425] on div "$24.97 24.97 Override" at bounding box center [845, 436] width 131 height 22
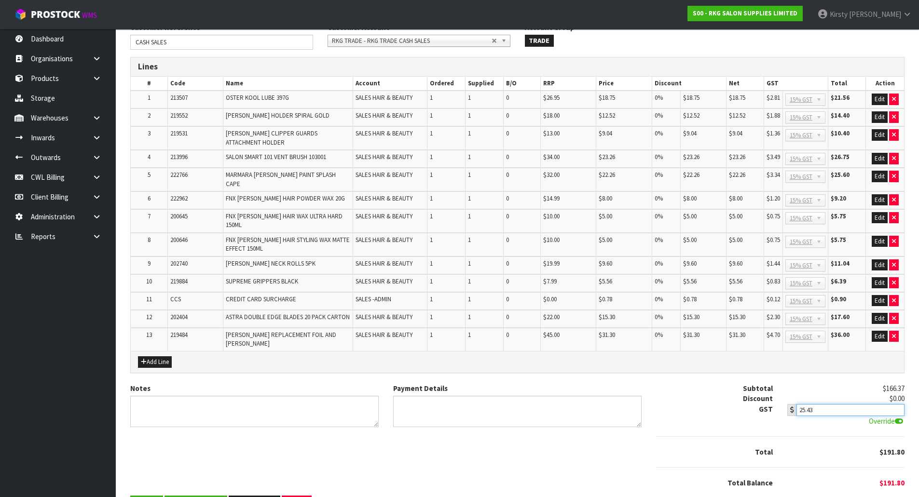
scroll to position [176, 0]
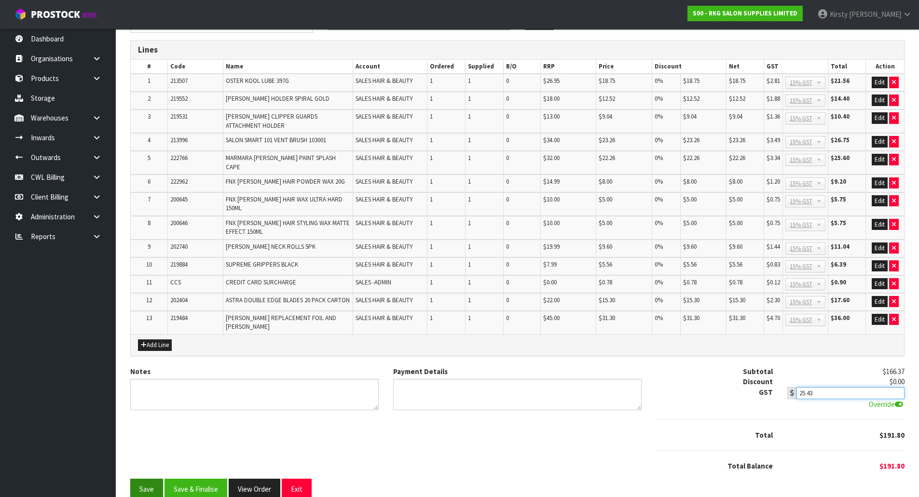
type input "25.43"
click at [141, 479] on button "Save" at bounding box center [146, 489] width 33 height 21
click at [213, 379] on textarea "Notes" at bounding box center [254, 394] width 248 height 31
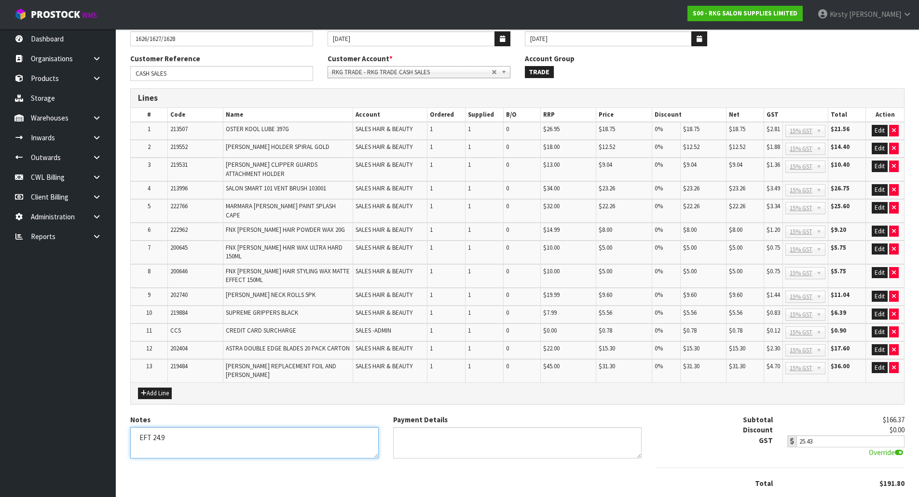
type textarea "EFT 24.9"
click at [208, 473] on div "Notes Payment Details Subtotal $166.37 Discount $0.00 GST $24.97 25.43 Override" at bounding box center [517, 471] width 789 height 112
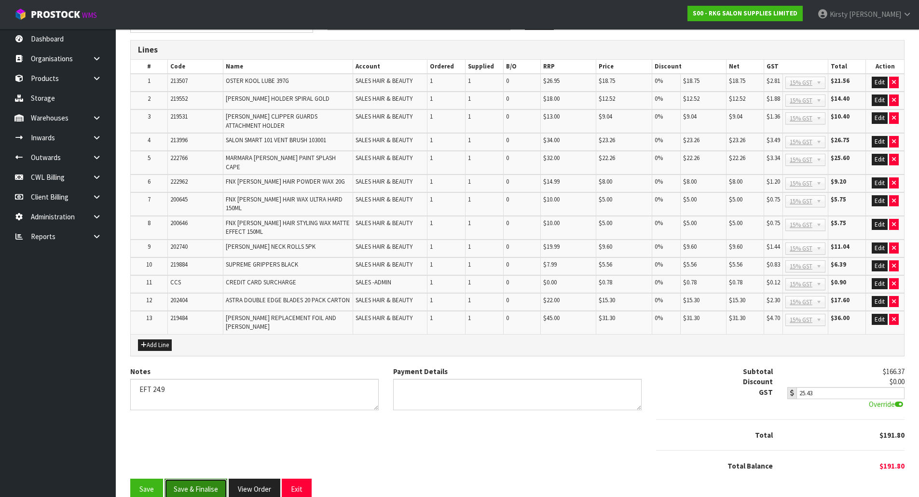
click at [206, 479] on button "Save & Finalise" at bounding box center [196, 489] width 63 height 21
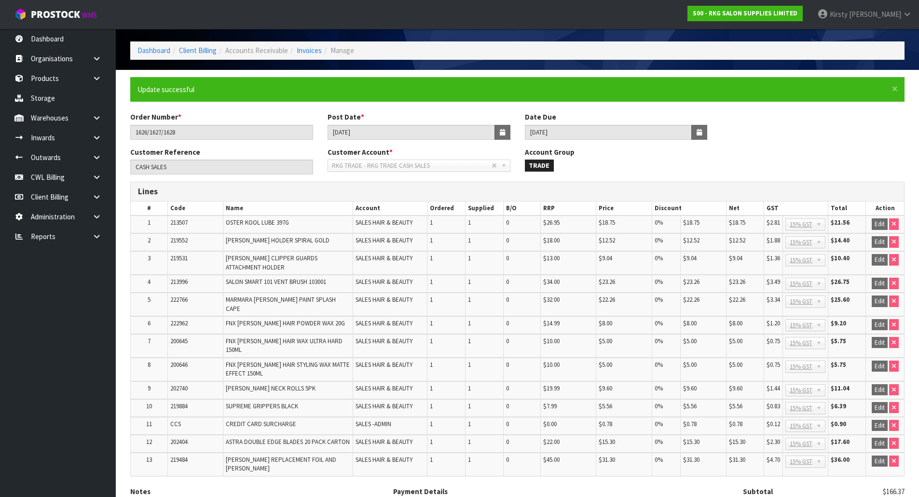
scroll to position [144, 0]
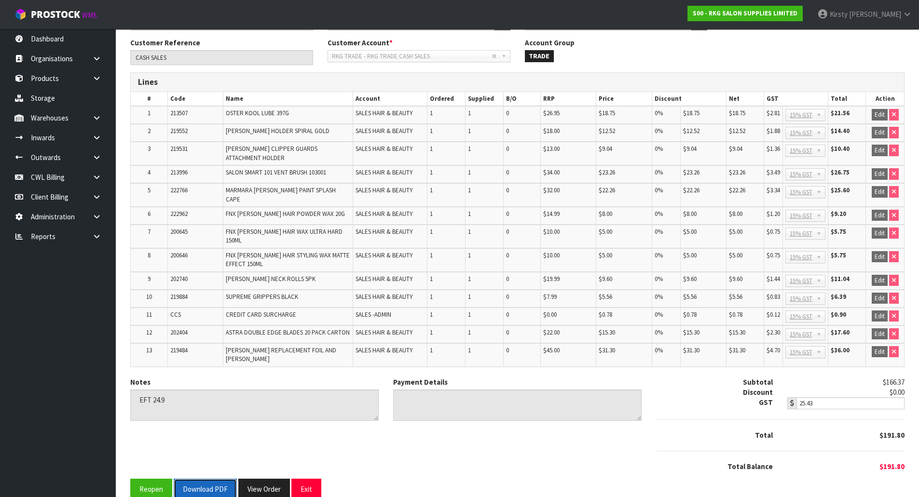
click at [207, 479] on button "Download PDF" at bounding box center [205, 489] width 63 height 21
click at [309, 479] on button "Exit" at bounding box center [306, 489] width 30 height 21
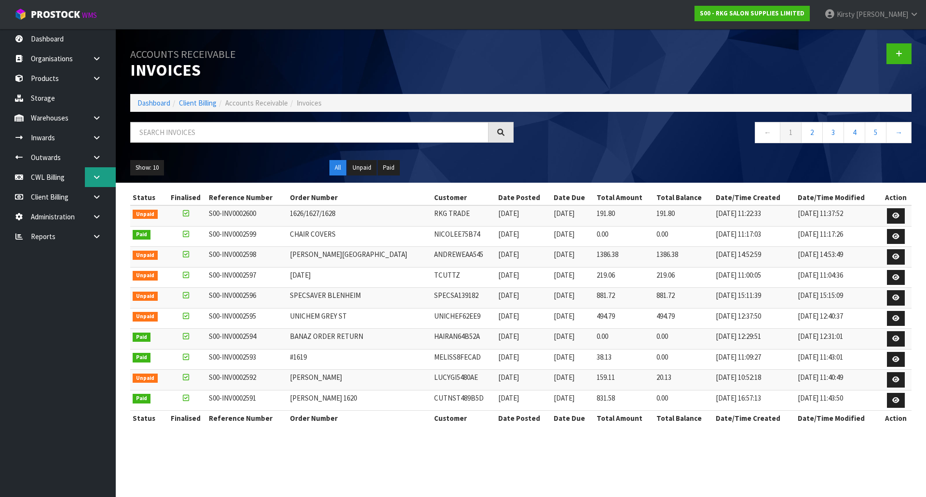
click at [96, 175] on icon at bounding box center [96, 177] width 9 height 7
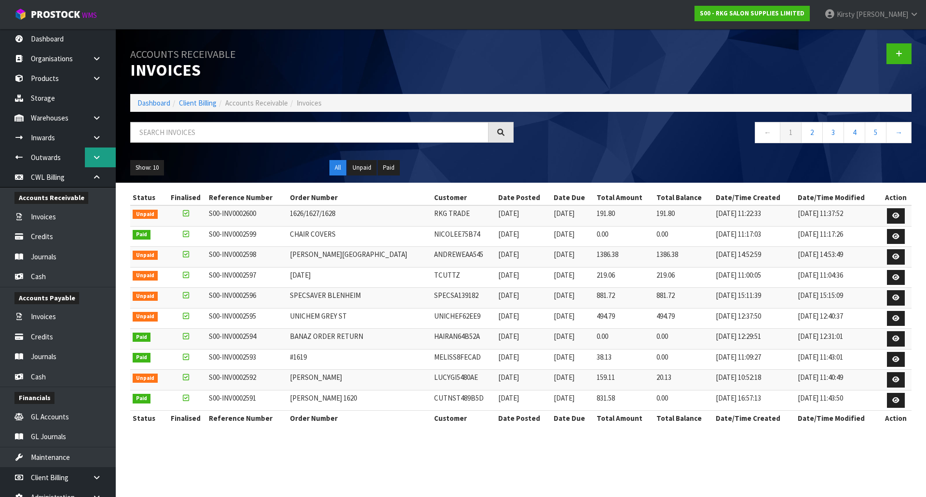
click at [91, 156] on link at bounding box center [100, 158] width 31 height 20
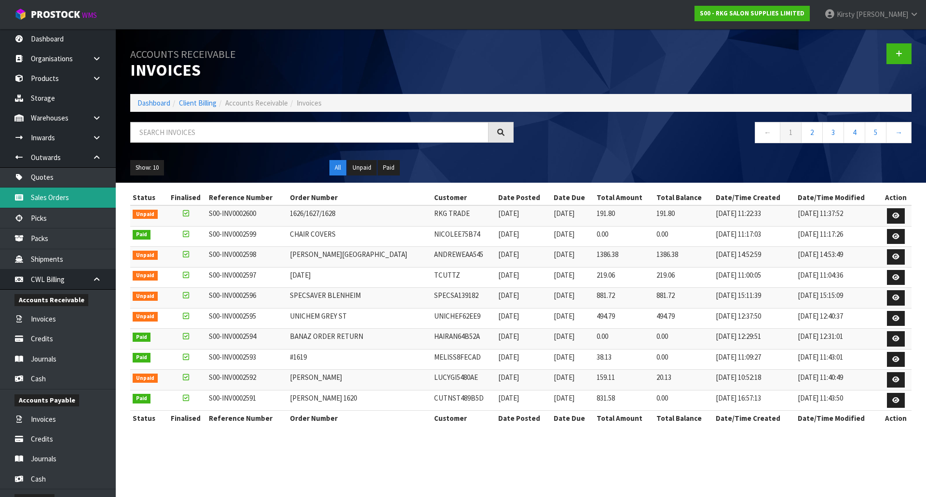
click at [42, 197] on link "Sales Orders" at bounding box center [58, 198] width 116 height 20
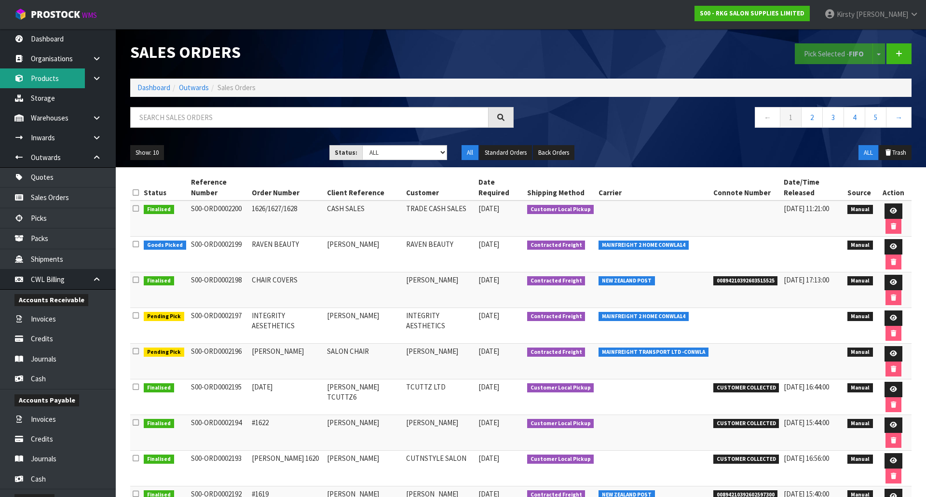
click at [67, 75] on link "Products" at bounding box center [58, 79] width 116 height 20
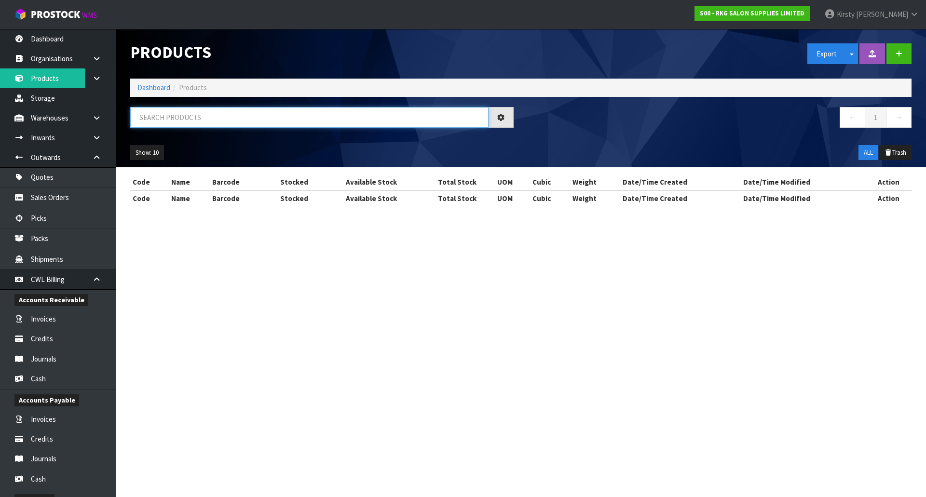
click at [145, 113] on input "text" at bounding box center [309, 117] width 359 height 21
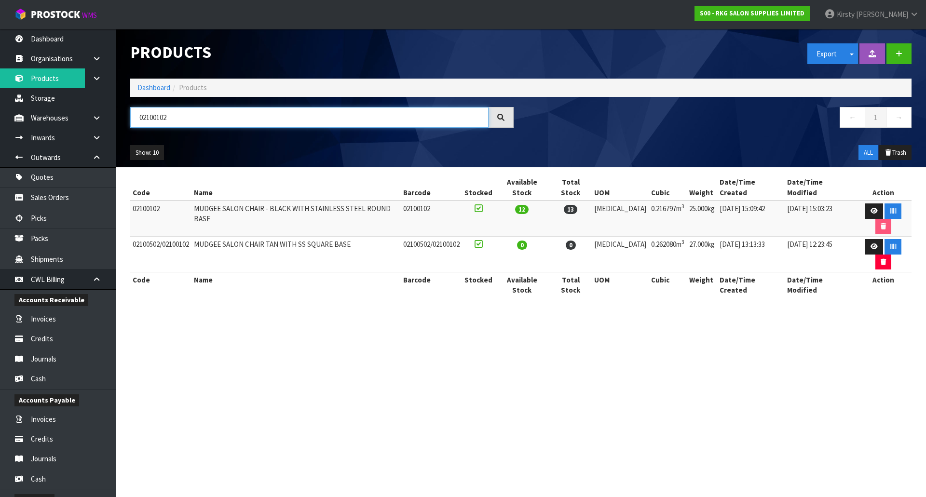
type input "02100102"
